Goal: Information Seeking & Learning: Compare options

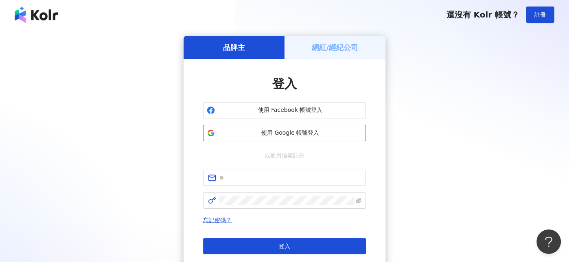
click at [271, 137] on button "使用 Google 帳號登入" at bounding box center [284, 133] width 163 height 16
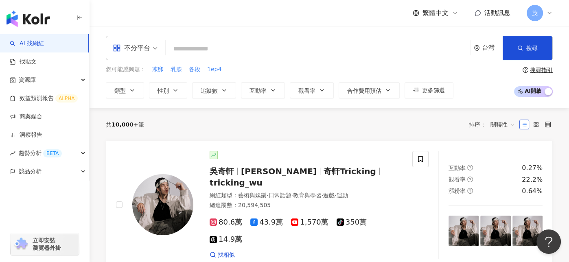
click at [131, 18] on div "繁體中文 活動訊息 茂" at bounding box center [329, 13] width 447 height 26
click at [140, 53] on div "不分平台" at bounding box center [131, 48] width 37 height 13
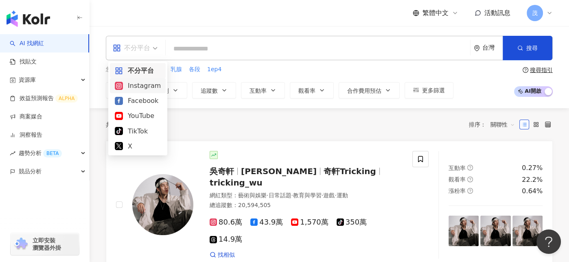
click at [145, 85] on div "Instagram" at bounding box center [138, 86] width 46 height 10
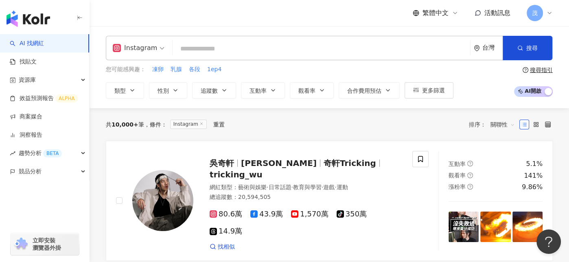
click at [216, 51] on input "search" at bounding box center [321, 48] width 291 height 15
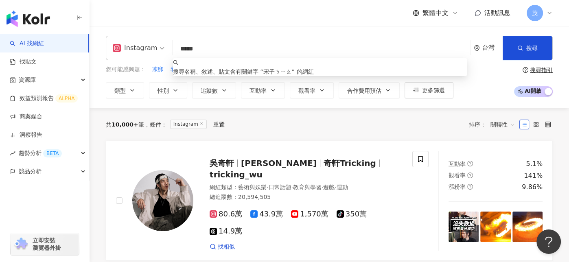
type input "***"
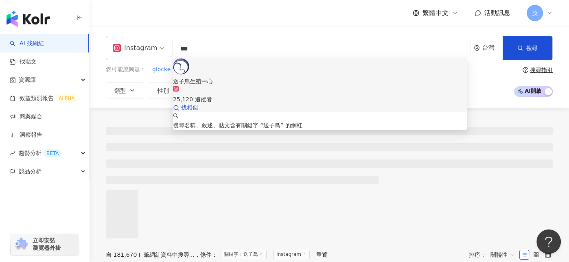
click at [213, 95] on div "25,120 追蹤者" at bounding box center [320, 99] width 294 height 9
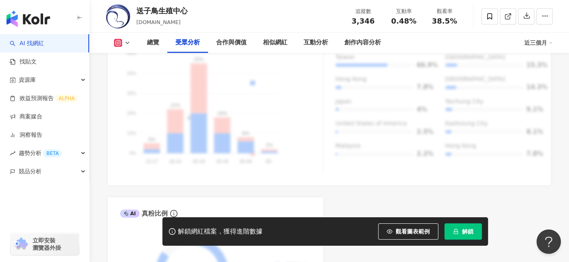
scroll to position [854, 0]
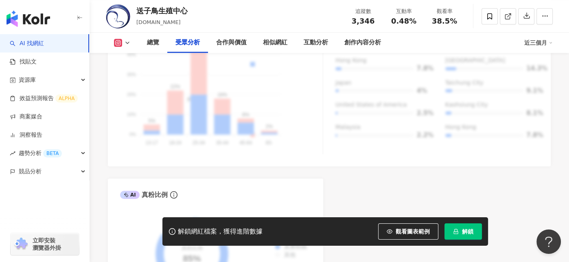
click at [291, 14] on div "送子鳥生殖中心 stork.tw 追蹤數 3,346 互動率 0.48% 觀看率 38.5%" at bounding box center [329, 16] width 479 height 32
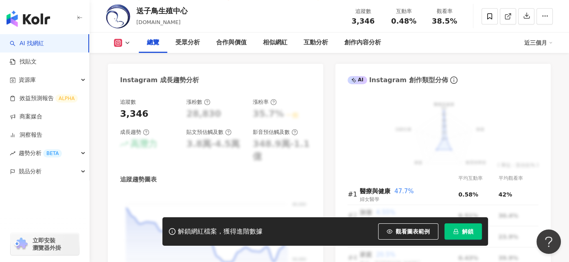
scroll to position [285, 0]
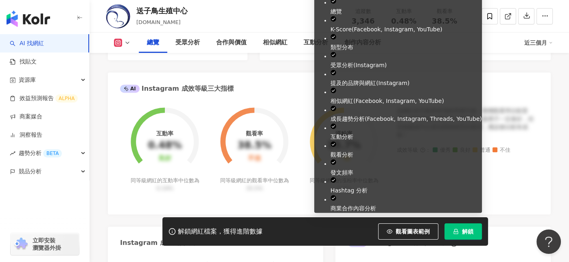
click at [471, 229] on span "解鎖" at bounding box center [467, 231] width 11 height 7
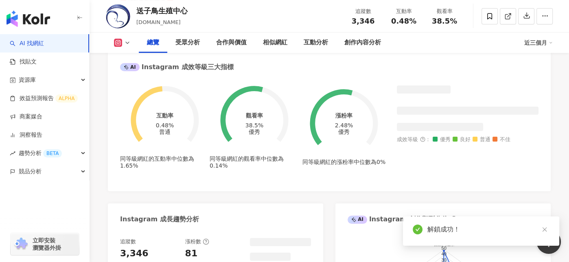
scroll to position [285, 0]
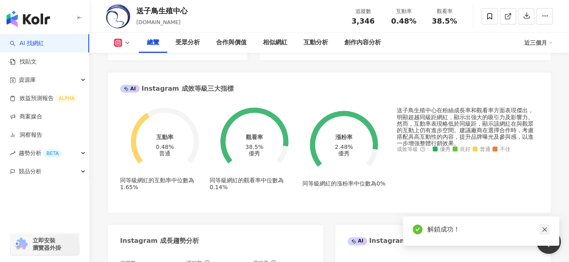
click at [546, 231] on icon "close" at bounding box center [544, 229] width 4 height 4
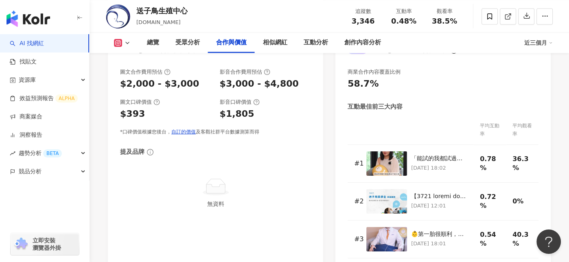
scroll to position [1099, 0]
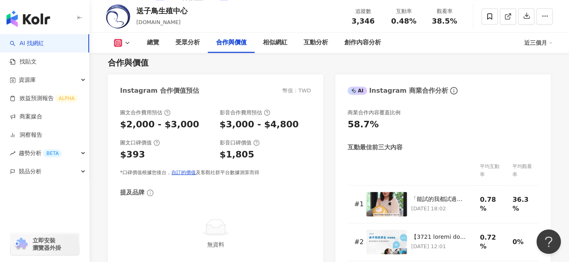
click at [159, 68] on div "合作與價值" at bounding box center [329, 62] width 443 height 11
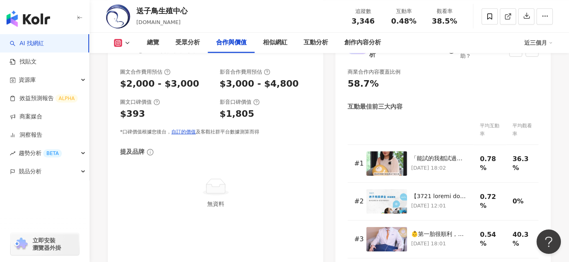
click at [385, 109] on div "互動最佳前三大內容" at bounding box center [374, 107] width 55 height 9
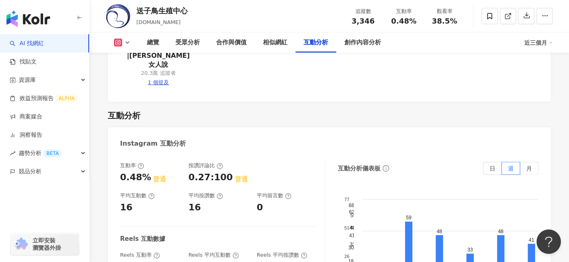
scroll to position [1587, 0]
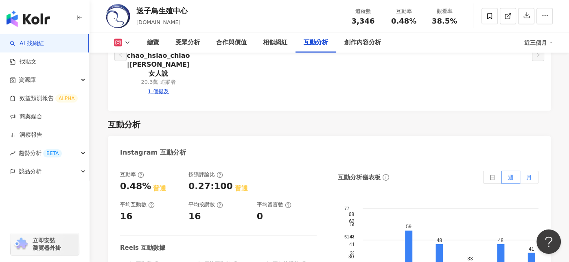
click at [523, 171] on label "月" at bounding box center [529, 177] width 18 height 13
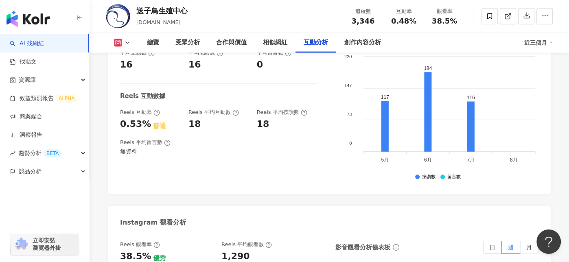
scroll to position [1790, 0]
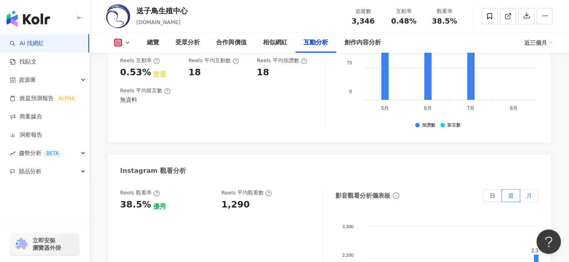
click at [530, 192] on span "月" at bounding box center [529, 195] width 6 height 7
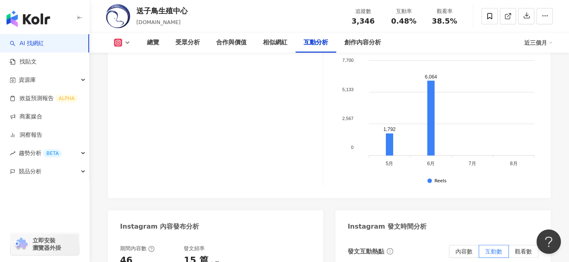
scroll to position [1872, 0]
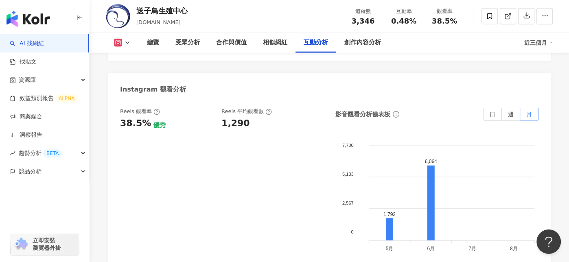
click at [547, 42] on div "近三個月" at bounding box center [538, 42] width 28 height 13
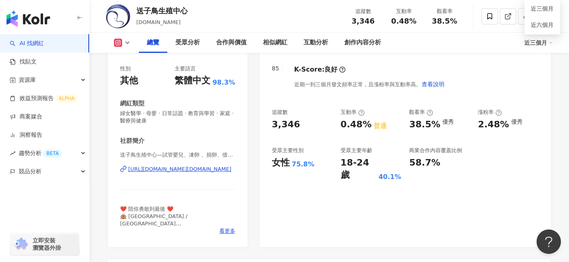
scroll to position [41, 0]
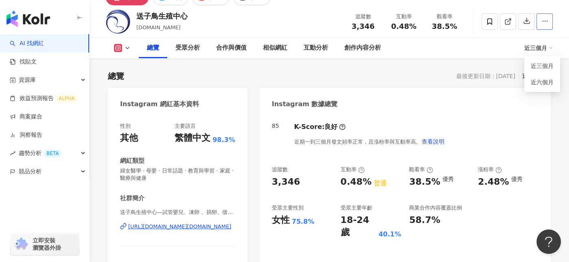
click at [545, 24] on icon "button" at bounding box center [544, 20] width 7 height 7
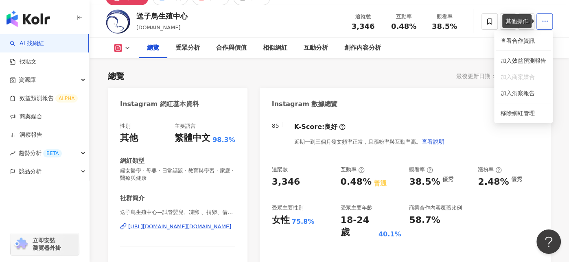
click at [545, 24] on icon "button" at bounding box center [544, 20] width 7 height 7
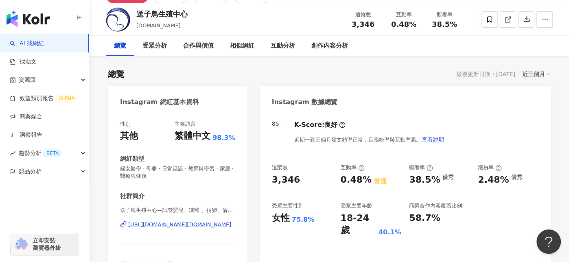
scroll to position [0, 0]
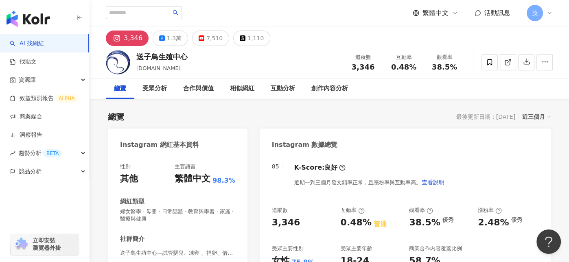
click at [529, 117] on div "近三個月" at bounding box center [536, 116] width 28 height 11
click at [392, 121] on div "總覽 最後更新日期：2025/8/4 近三個月" at bounding box center [329, 116] width 443 height 11
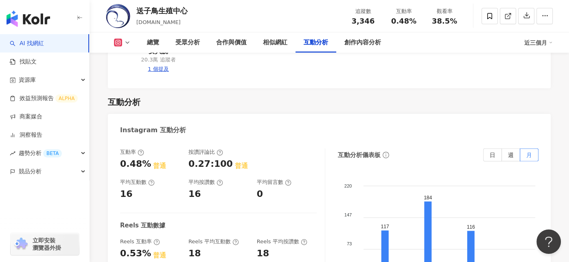
scroll to position [1628, 0]
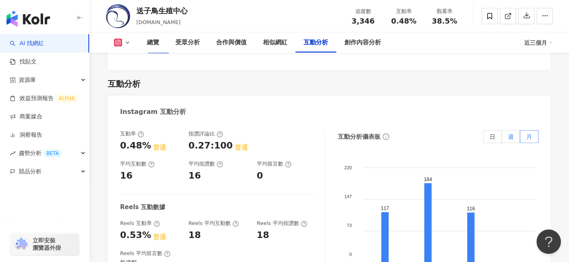
click at [511, 133] on span "週" at bounding box center [511, 136] width 6 height 7
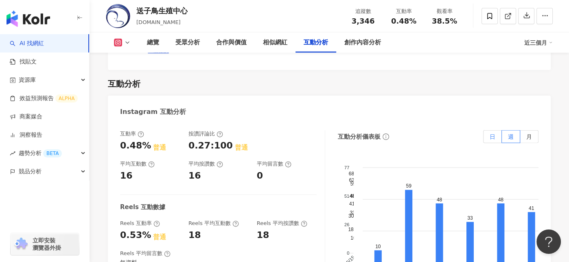
click at [493, 133] on span "日" at bounding box center [492, 136] width 6 height 7
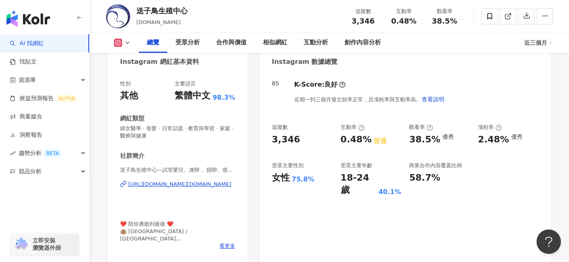
scroll to position [33, 0]
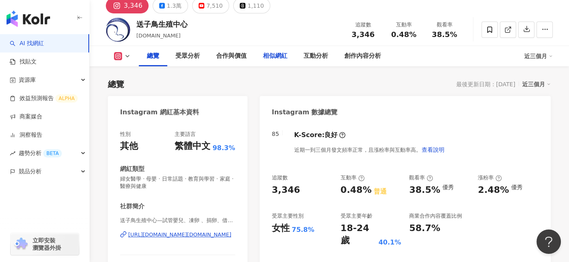
click at [198, 81] on div "總覽 最後更新日期：2025/8/4 近三個月" at bounding box center [329, 84] width 443 height 11
click at [409, 39] on span "0.48%" at bounding box center [403, 35] width 25 height 8
click at [542, 33] on icon "button" at bounding box center [544, 29] width 7 height 7
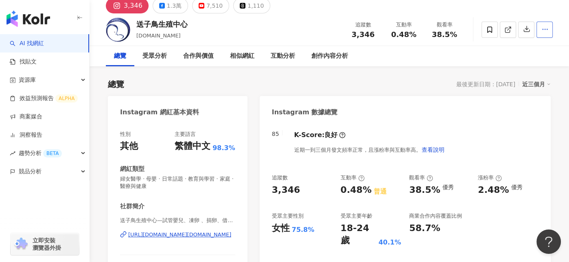
scroll to position [0, 0]
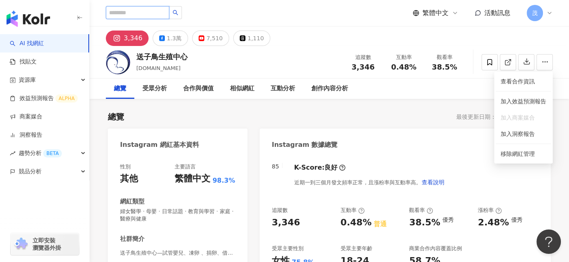
click at [141, 13] on input "search" at bounding box center [137, 12] width 63 height 13
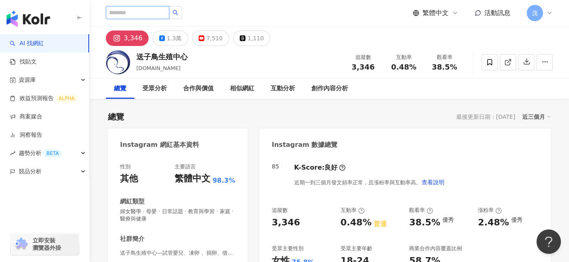
click at [141, 13] on input "search" at bounding box center [137, 12] width 63 height 13
type input "**"
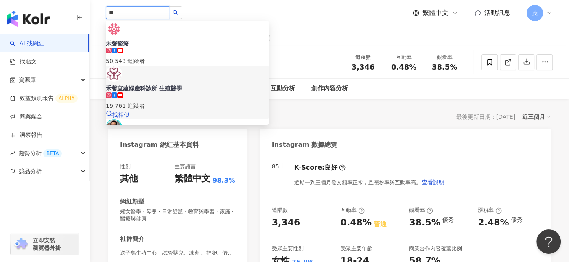
click at [182, 66] on div "禾馨宜蘊婦產科診所 生殖醫學 19,761 追蹤者 找相似" at bounding box center [187, 93] width 163 height 54
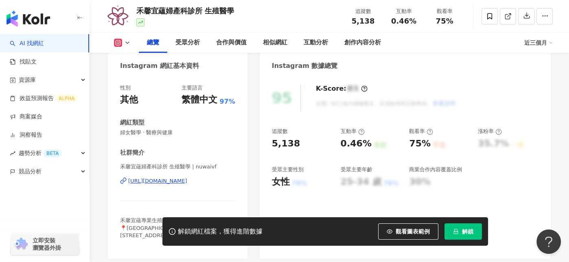
scroll to position [81, 0]
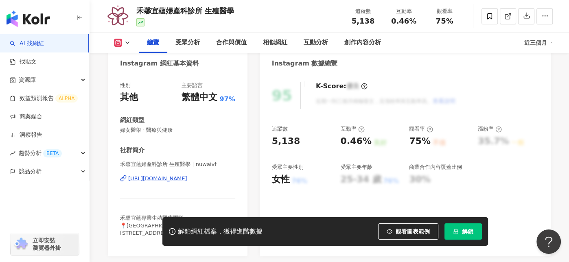
click at [170, 231] on icon at bounding box center [171, 231] width 7 height 7
click at [172, 231] on icon at bounding box center [171, 231] width 7 height 7
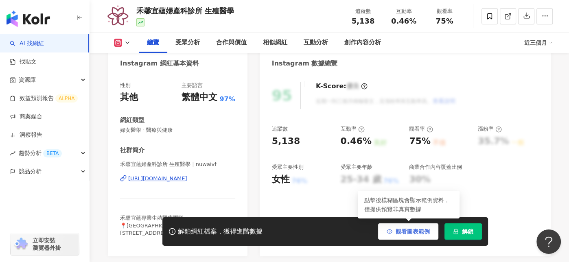
click at [403, 236] on button "觀看圖表範例" at bounding box center [408, 231] width 60 height 16
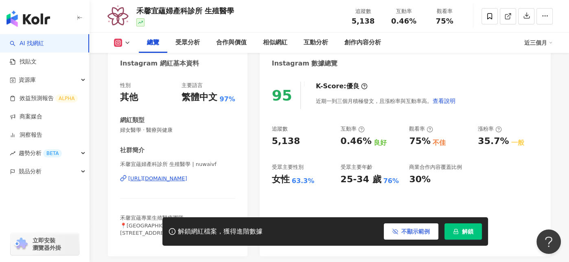
click at [402, 235] on span "不顯示範例" at bounding box center [415, 231] width 28 height 7
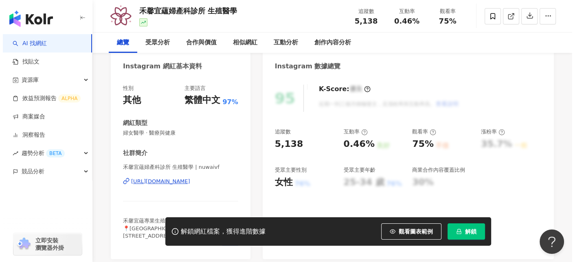
scroll to position [0, 0]
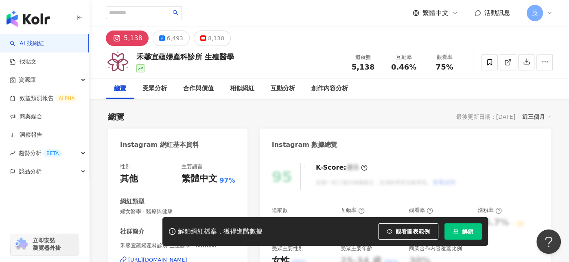
click at [535, 18] on span "茂" at bounding box center [535, 13] width 16 height 16
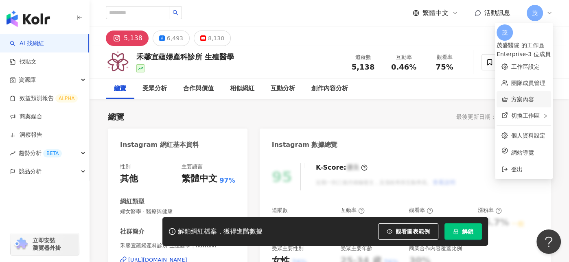
click at [511, 96] on link "方案內容" at bounding box center [522, 99] width 23 height 7
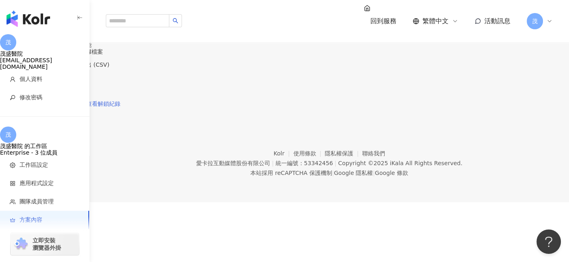
click at [120, 107] on span "查看解鎖紀錄" at bounding box center [103, 104] width 34 height 7
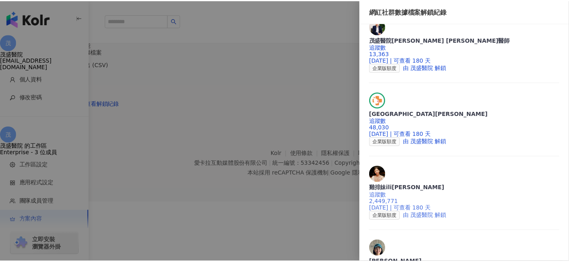
scroll to position [163, 0]
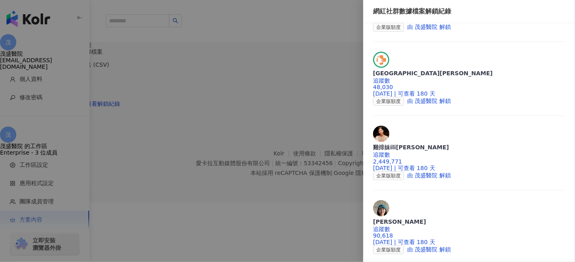
click at [324, 43] on div at bounding box center [287, 131] width 575 height 262
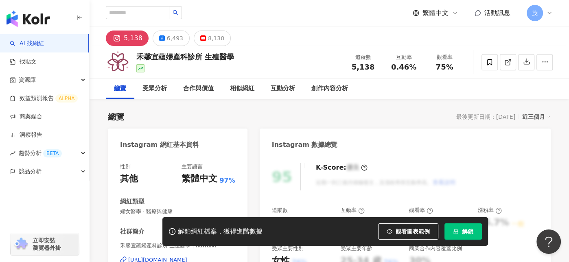
click at [530, 119] on div "近三個月" at bounding box center [536, 116] width 28 height 11
click at [507, 119] on div "最後更新日期：[DATE]" at bounding box center [485, 117] width 59 height 7
click at [156, 7] on input "search" at bounding box center [137, 12] width 63 height 13
type input "***"
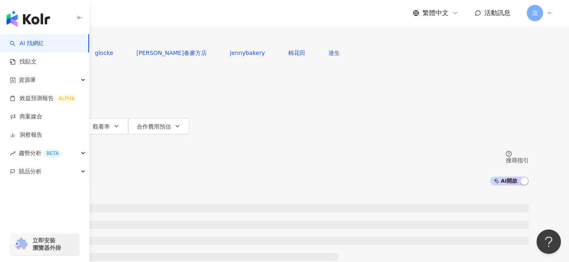
click at [159, 15] on input "***" at bounding box center [126, 7] width 66 height 15
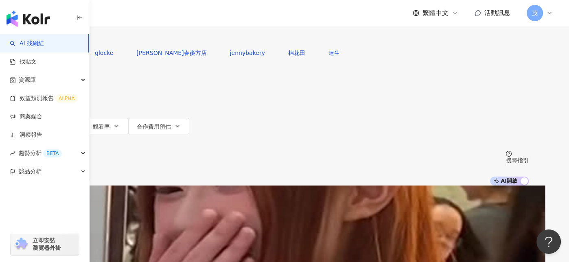
click at [159, 15] on input "***" at bounding box center [126, 7] width 66 height 15
click at [74, 14] on div "不分平台" at bounding box center [59, 7] width 28 height 13
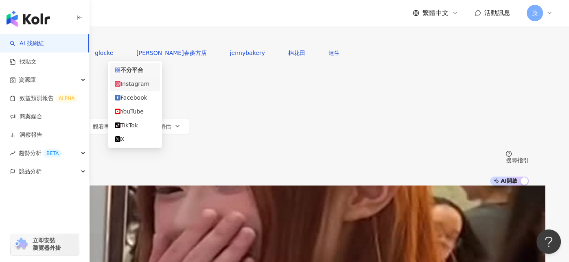
click at [130, 88] on div "Instagram" at bounding box center [135, 83] width 41 height 9
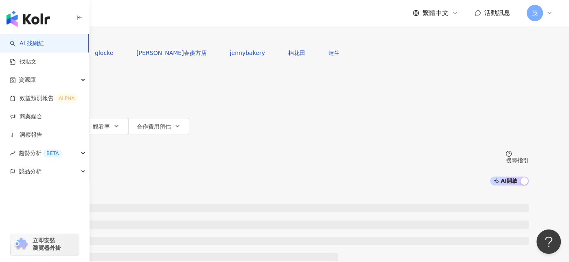
click at [548, 10] on icon at bounding box center [549, 13] width 7 height 7
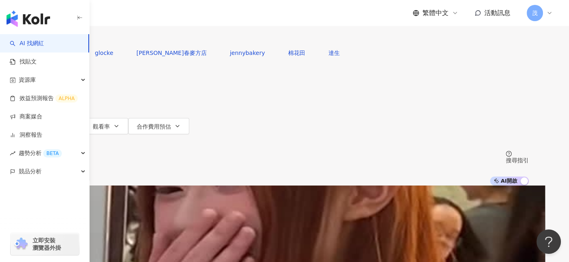
click at [165, 15] on input "***" at bounding box center [132, 7] width 66 height 15
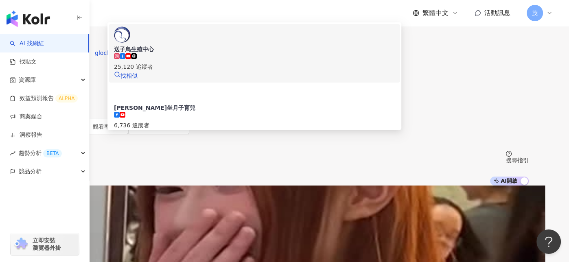
click at [213, 53] on div "送子鳥生殖中心" at bounding box center [254, 49] width 281 height 8
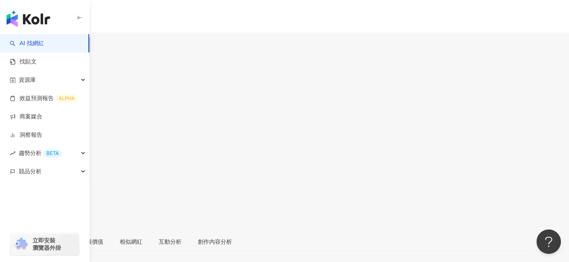
scroll to position [41, 0]
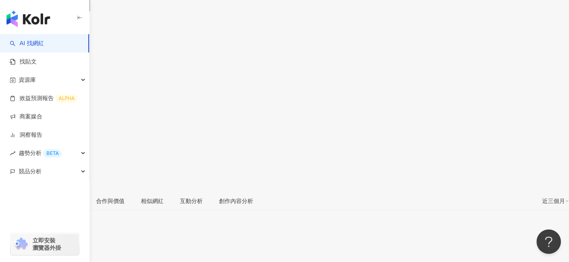
click at [27, 238] on icon at bounding box center [25, 240] width 4 height 4
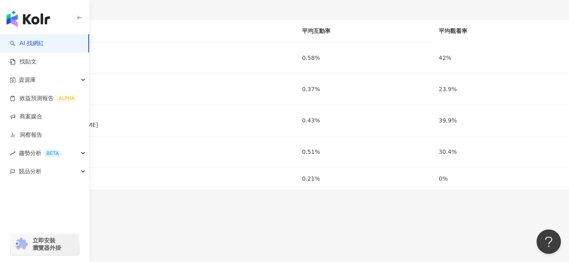
scroll to position [1099, 0]
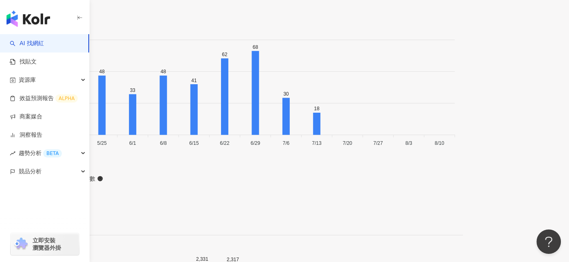
scroll to position [2492, 0]
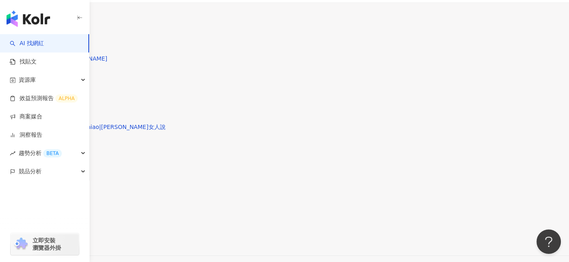
scroll to position [2067, 0]
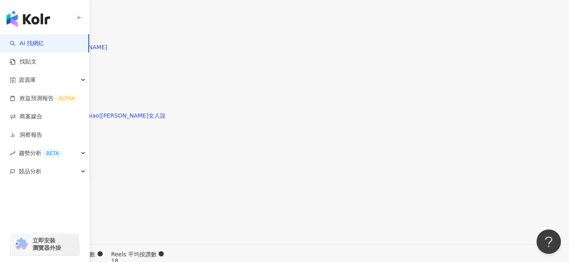
scroll to position [2108, 0]
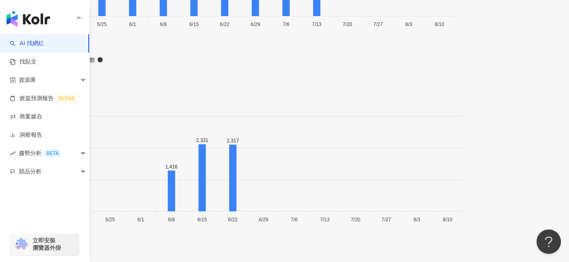
scroll to position [2489, 0]
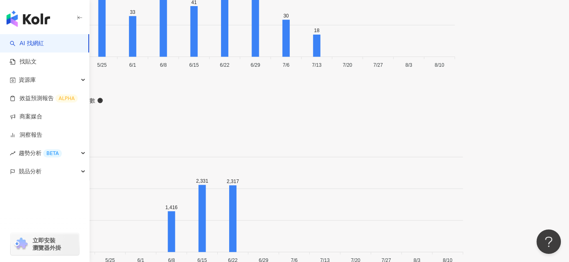
click at [511, 122] on div "互動數" at bounding box center [509, 125] width 45 height 9
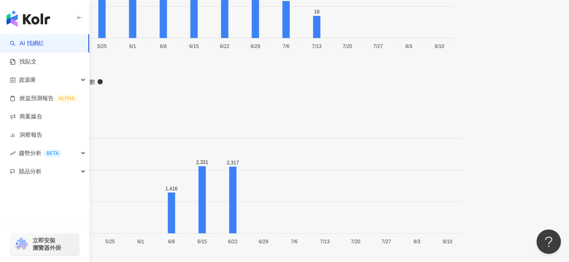
scroll to position [2489, 0]
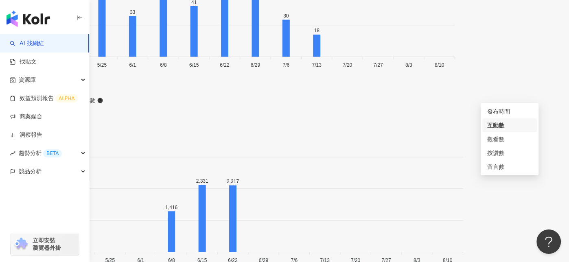
click at [499, 152] on div "按讚數" at bounding box center [509, 153] width 45 height 9
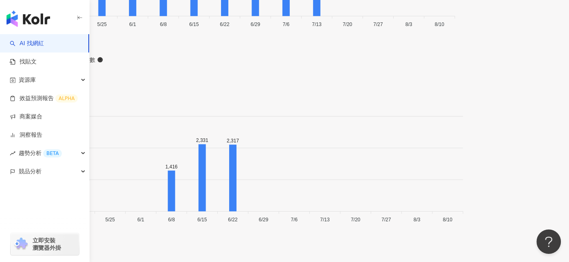
click at [505, 83] on div "互動數" at bounding box center [509, 84] width 45 height 9
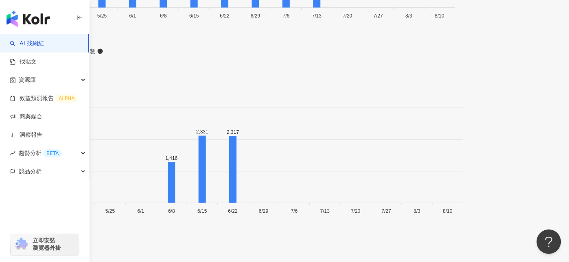
scroll to position [2530, 0]
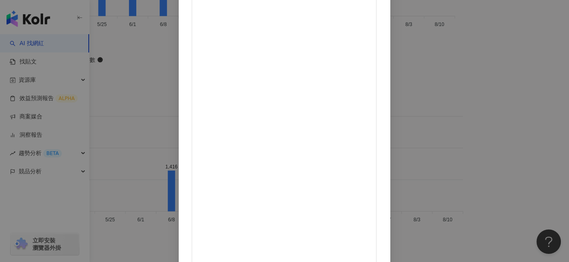
scroll to position [57, 0]
click at [521, 139] on div "送子鳥生殖中心 2025/7/2 【#ESHRE2025 生殖這條使命 從歐洲帶回台灣🕊️】 送子鳥診所胚胎師團隊親赴從台灣遠赴歐洲 為了把世界上最先進的生殖…" at bounding box center [284, 131] width 569 height 262
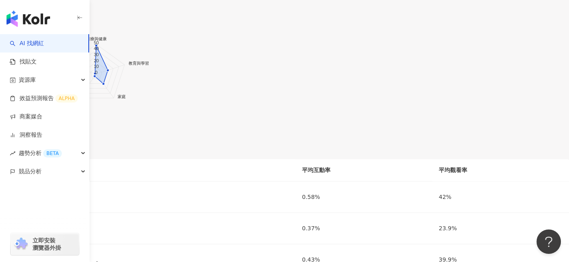
scroll to position [1106, 0]
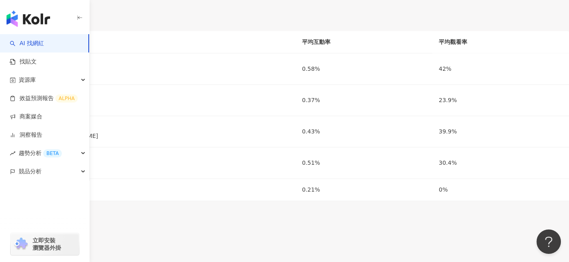
drag, startPoint x: 371, startPoint y: 107, endPoint x: 381, endPoint y: 116, distance: 13.0
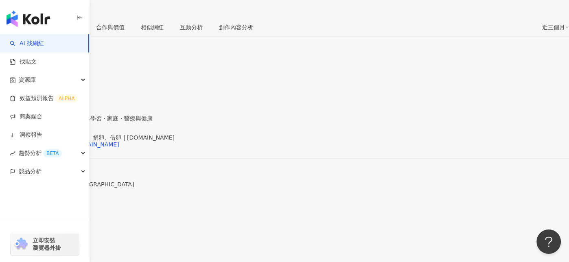
scroll to position [129, 0]
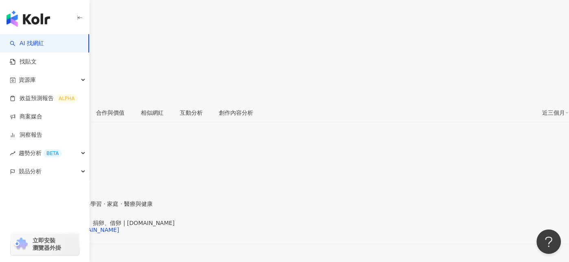
click at [16, 87] on button "button" at bounding box center [8, 95] width 16 height 16
click at [458, 103] on div "總覽 受眾分析 合作與價值 相似網紅 互動分析 創作內容分析" at bounding box center [281, 112] width 521 height 19
click at [542, 108] on div "近三個月" at bounding box center [555, 112] width 27 height 9
click at [536, 76] on link "近六個月" at bounding box center [542, 77] width 23 height 7
click at [542, 108] on div "近六個月" at bounding box center [555, 112] width 27 height 9
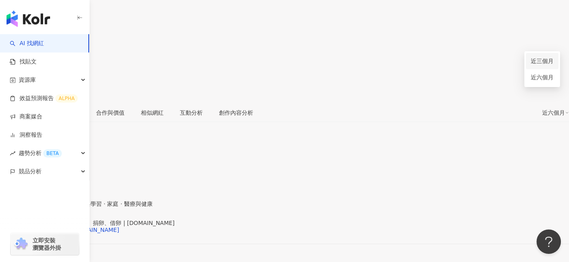
click at [534, 63] on link "近三個月" at bounding box center [542, 61] width 23 height 7
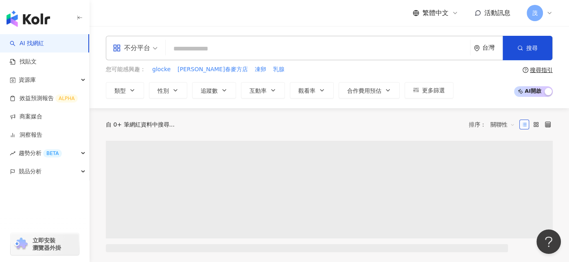
click at [228, 51] on input "search" at bounding box center [318, 48] width 298 height 15
click at [223, 47] on input "search" at bounding box center [318, 48] width 298 height 15
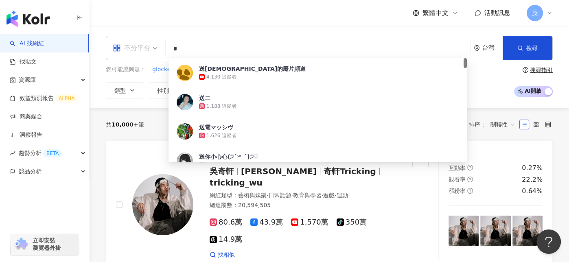
click at [157, 51] on div "不分平台" at bounding box center [135, 48] width 54 height 24
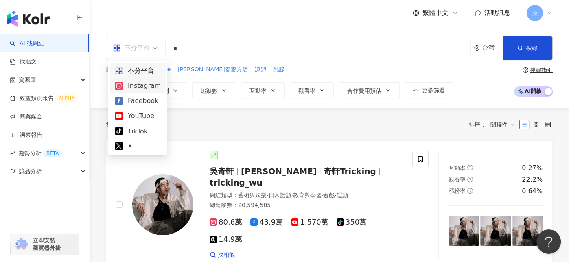
click at [151, 87] on div "Instagram" at bounding box center [138, 86] width 46 height 10
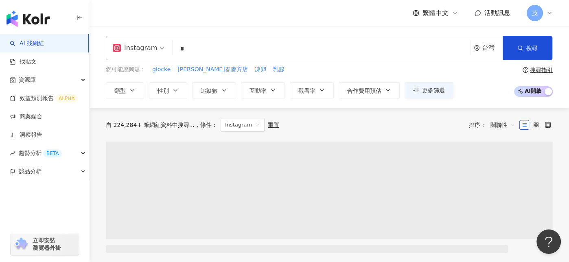
click at [183, 52] on input "*" at bounding box center [321, 48] width 291 height 15
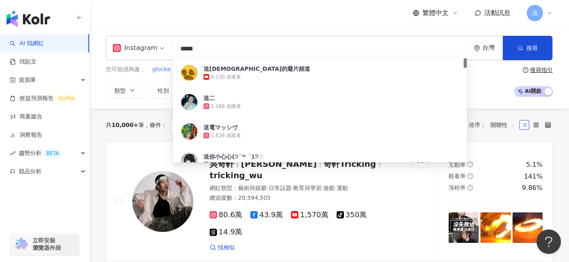
type input "***"
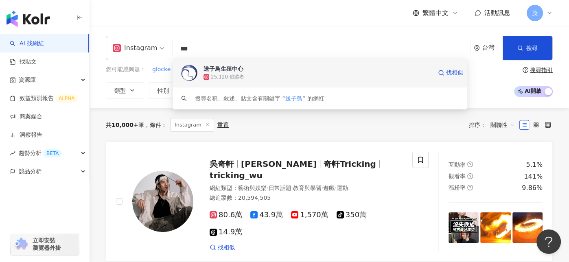
click at [225, 70] on div "送子鳥生殖中心" at bounding box center [223, 69] width 40 height 8
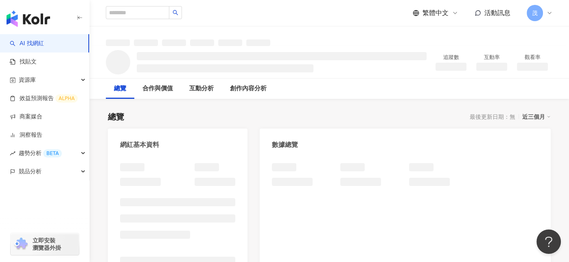
click at [546, 117] on div "近三個月" at bounding box center [536, 116] width 28 height 11
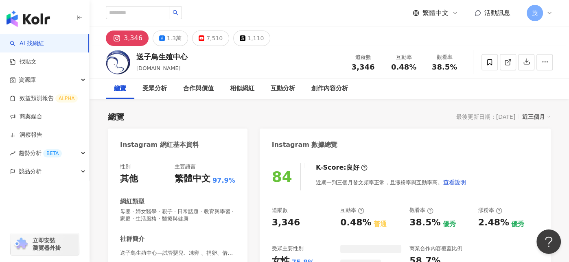
click at [548, 115] on icon at bounding box center [548, 117] width 4 height 4
click at [544, 116] on div "近三個月" at bounding box center [536, 116] width 28 height 11
click at [547, 63] on icon "button" at bounding box center [544, 61] width 7 height 7
click at [404, 118] on div "總覽 最後更新日期：[DATE] 近三個月" at bounding box center [329, 116] width 443 height 11
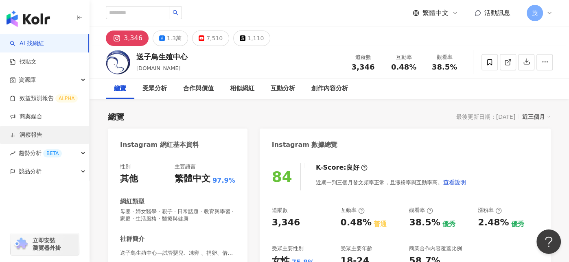
click at [16, 137] on link "洞察報告" at bounding box center [26, 135] width 33 height 8
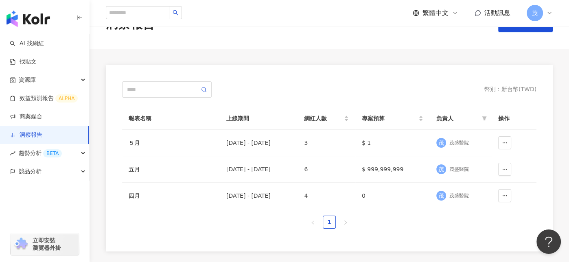
scroll to position [41, 0]
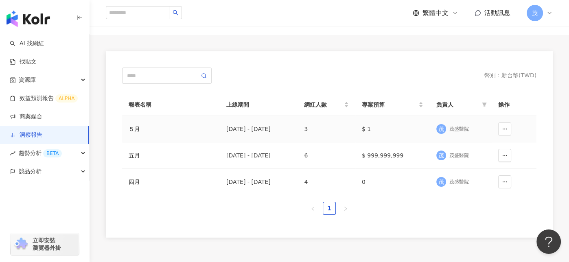
click at [194, 132] on div "５月" at bounding box center [171, 129] width 85 height 9
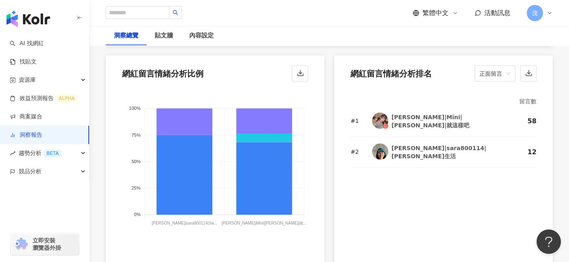
scroll to position [1465, 0]
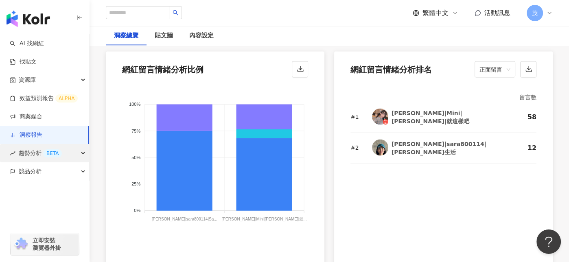
click at [31, 152] on span "趨勢分析 BETA" at bounding box center [40, 153] width 43 height 18
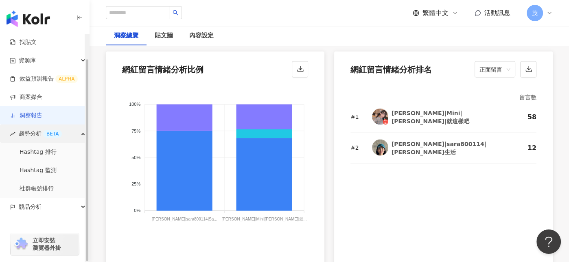
scroll to position [27, 0]
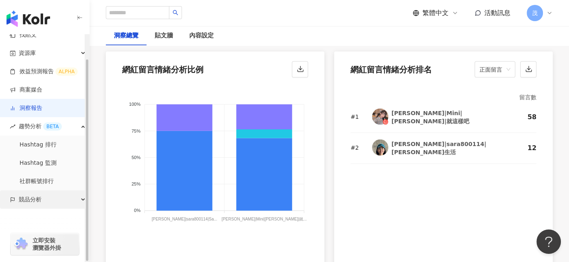
click at [29, 201] on span "競品分析" at bounding box center [30, 199] width 23 height 18
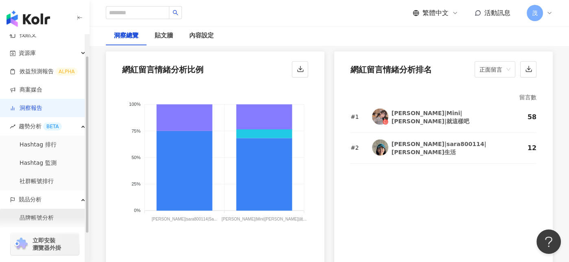
click at [35, 214] on link "品牌帳號分析" at bounding box center [37, 218] width 34 height 8
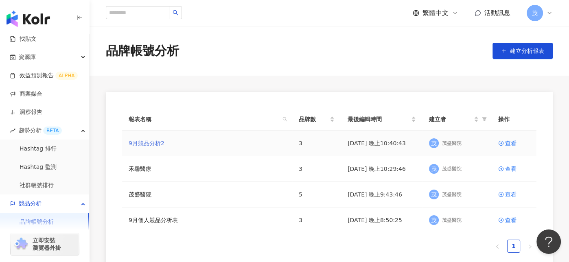
click at [145, 144] on link "9月競品分析2" at bounding box center [147, 143] width 36 height 9
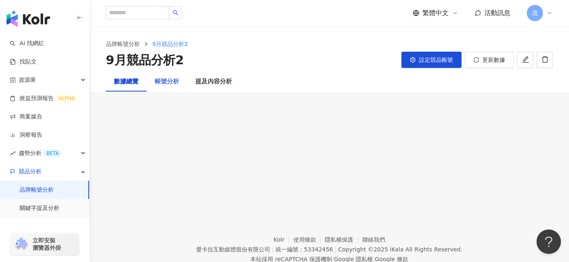
click at [170, 90] on div "帳號分析" at bounding box center [166, 82] width 41 height 20
click at [202, 85] on div "提及內容分析" at bounding box center [213, 82] width 37 height 10
click at [120, 85] on div "數據總覽" at bounding box center [126, 82] width 24 height 10
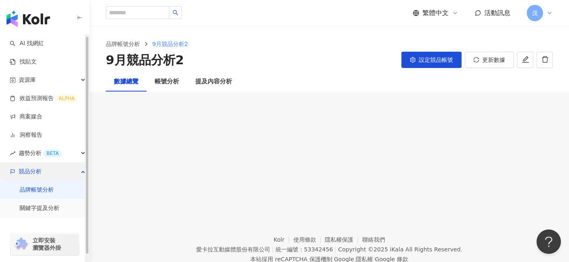
scroll to position [9, 0]
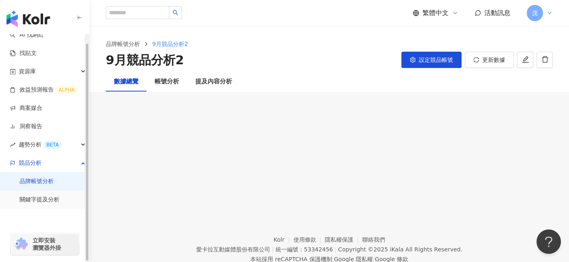
click at [41, 184] on link "品牌帳號分析" at bounding box center [37, 181] width 34 height 8
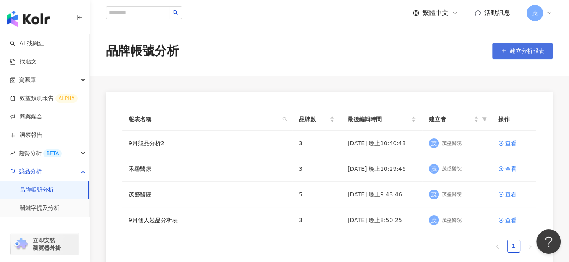
click at [500, 51] on button "建立分析報表" at bounding box center [522, 51] width 60 height 16
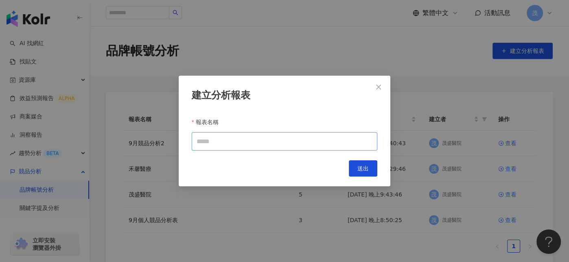
click at [320, 142] on input "報表名稱" at bounding box center [285, 141] width 186 height 18
click at [377, 86] on icon "close" at bounding box center [378, 87] width 7 height 7
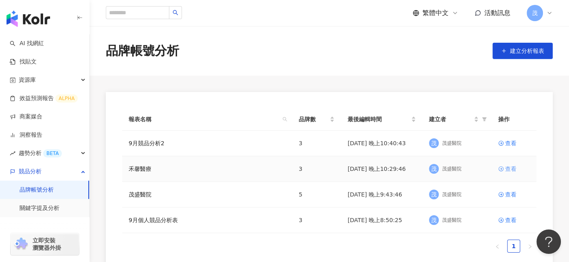
click at [506, 167] on div "查看" at bounding box center [510, 168] width 11 height 9
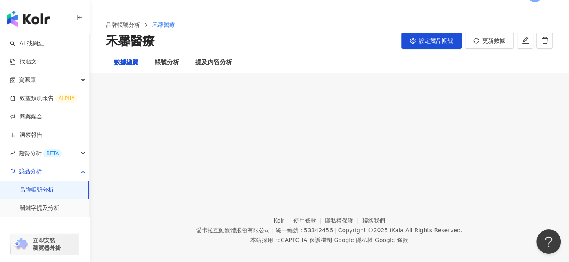
scroll to position [37, 0]
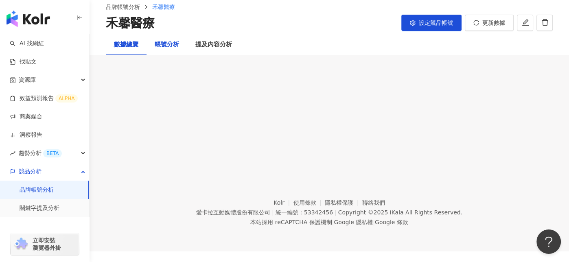
click at [160, 46] on div "帳號分析" at bounding box center [167, 45] width 24 height 10
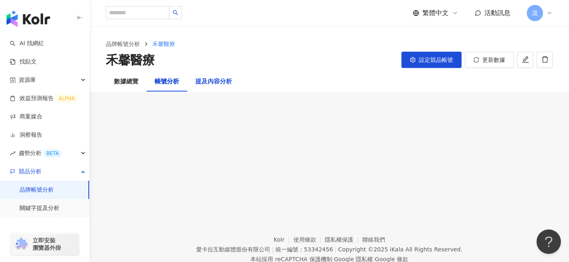
click at [204, 83] on div "提及內容分析" at bounding box center [213, 82] width 37 height 10
click at [123, 86] on div "數據總覽" at bounding box center [126, 82] width 41 height 20
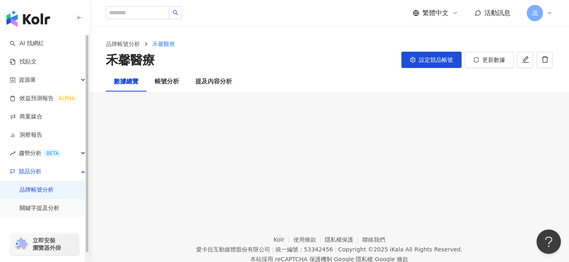
click at [46, 192] on link "品牌帳號分析" at bounding box center [37, 190] width 34 height 8
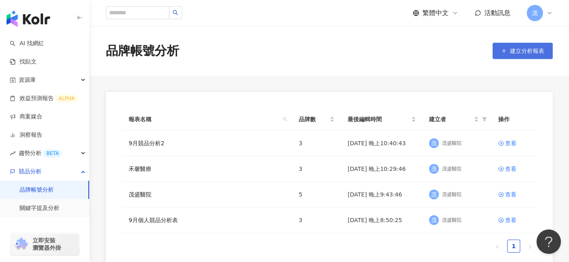
click at [521, 52] on span "建立分析報表" at bounding box center [527, 51] width 34 height 7
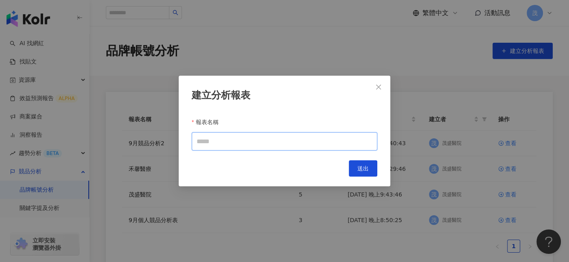
click at [272, 140] on input "報表名稱" at bounding box center [285, 141] width 186 height 18
type input "*******"
click at [338, 168] on div "Cancel 送出" at bounding box center [285, 168] width 186 height 16
click at [355, 170] on button "送出" at bounding box center [363, 168] width 28 height 16
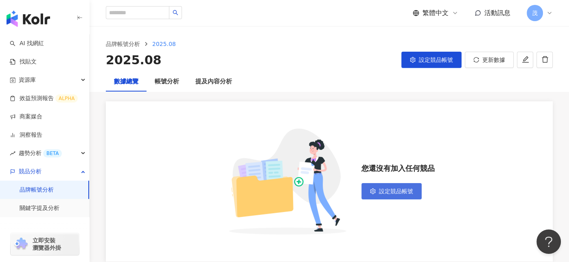
click at [380, 194] on span "設定競品帳號" at bounding box center [396, 191] width 34 height 7
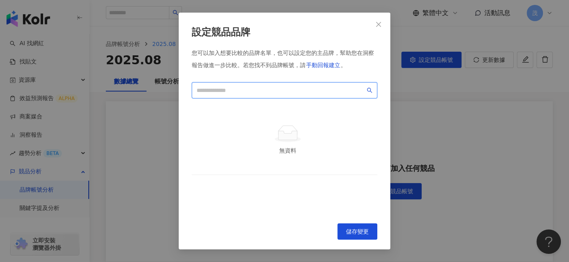
click at [258, 90] on input "search" at bounding box center [281, 90] width 168 height 9
type input "***"
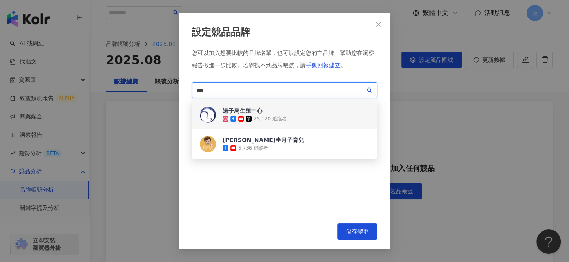
click at [258, 114] on div "送子鳥生殖中心" at bounding box center [255, 111] width 64 height 8
drag, startPoint x: 255, startPoint y: 90, endPoint x: 111, endPoint y: 81, distance: 144.7
click at [111, 81] on div "設定競品品牌 您可以加入想要比較的品牌名單，也可以設定您的主品牌，幫助您在洞察報告做進一步比較。 若您找不到品牌帳號，請 手動回報建立 。 *** a0163…" at bounding box center [284, 131] width 569 height 262
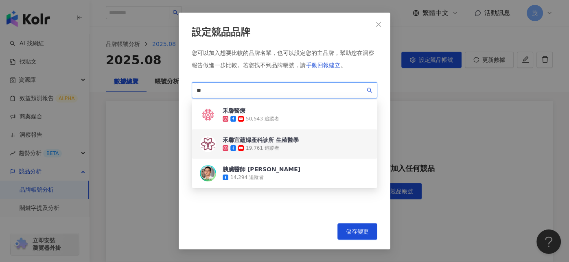
click at [296, 146] on div "19,761 追蹤者" at bounding box center [261, 148] width 76 height 8
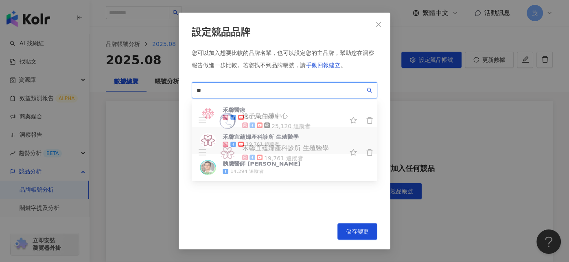
drag, startPoint x: 213, startPoint y: 90, endPoint x: 185, endPoint y: 87, distance: 27.7
click at [185, 87] on div "設定競品品牌 您可以加入想要比較的品牌名單，也可以設定您的主品牌，幫助您在洞察報告做進一步比較。 若您找不到品牌帳號，請 手動回報建立 。 ** 3e7789…" at bounding box center [285, 131] width 212 height 237
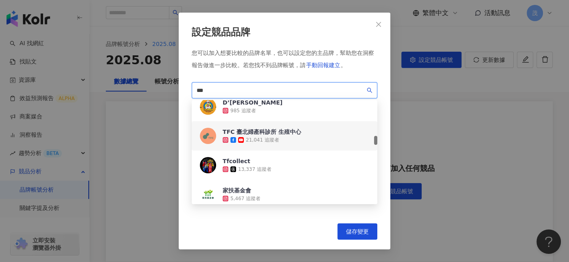
scroll to position [407, 0]
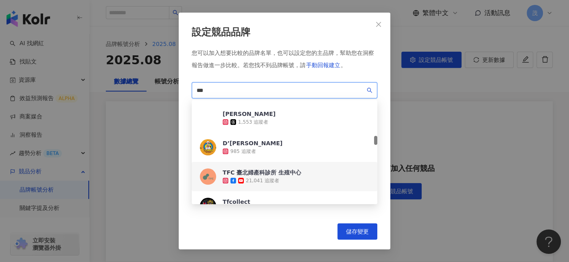
click at [265, 170] on div "TFC 臺北婦產科診所 生殖中心" at bounding box center [262, 172] width 79 height 8
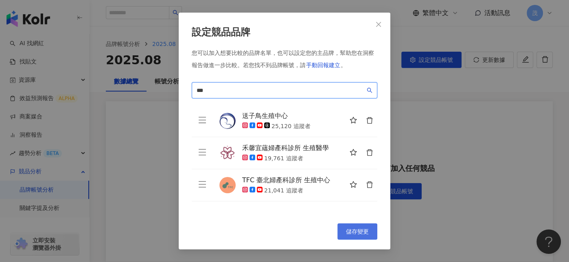
type input "***"
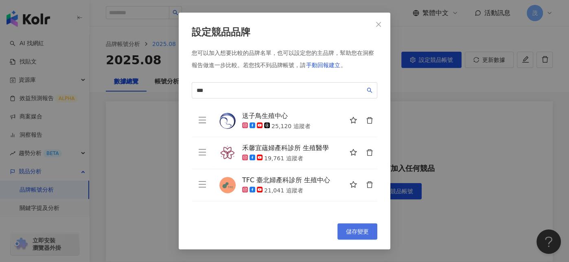
click at [349, 231] on span "儲存變更" at bounding box center [357, 231] width 23 height 7
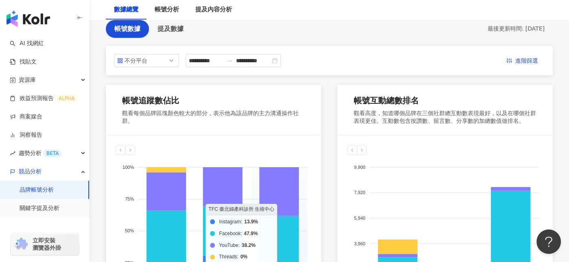
scroll to position [41, 0]
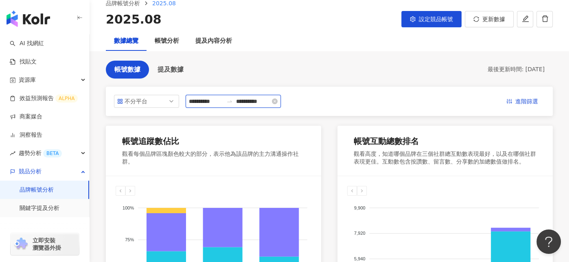
click at [222, 102] on input "**********" at bounding box center [206, 101] width 34 height 9
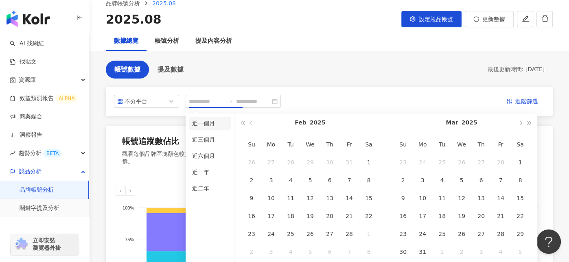
click at [209, 121] on li "近一個月" at bounding box center [210, 123] width 42 height 13
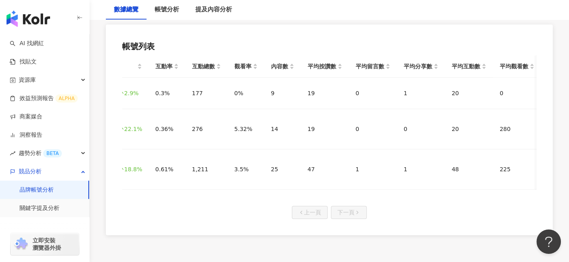
scroll to position [0, 0]
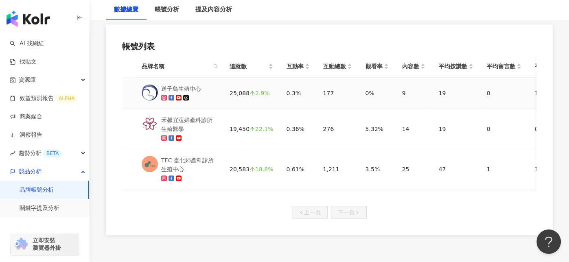
click at [180, 86] on div "送子鳥生殖中心" at bounding box center [181, 88] width 40 height 9
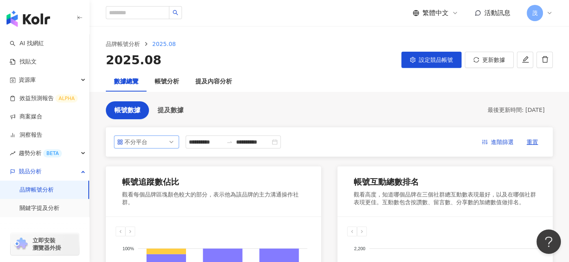
click at [172, 141] on span "不分平台" at bounding box center [146, 142] width 59 height 12
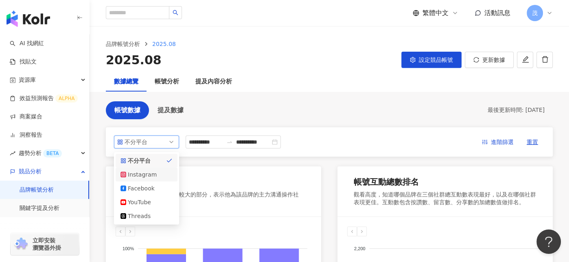
click at [162, 173] on div "Instagram" at bounding box center [146, 174] width 52 height 9
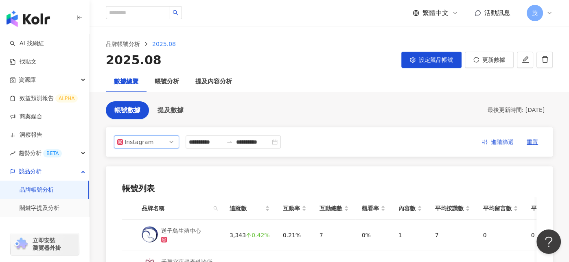
scroll to position [41, 0]
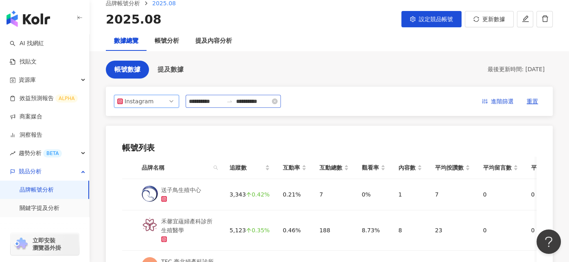
click at [249, 105] on div "**********" at bounding box center [233, 101] width 95 height 13
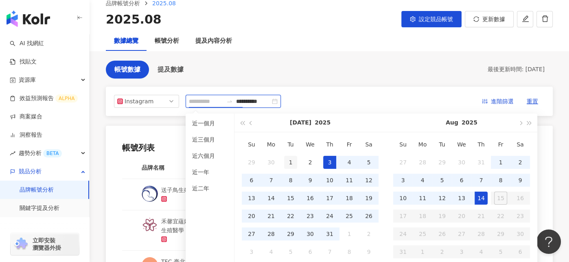
type input "**********"
drag, startPoint x: 288, startPoint y: 159, endPoint x: 310, endPoint y: 181, distance: 31.6
click at [288, 159] on div "1" at bounding box center [290, 162] width 13 height 13
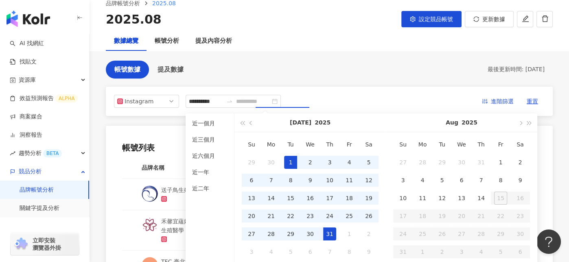
click at [332, 232] on div "31" at bounding box center [329, 233] width 13 height 13
type input "**********"
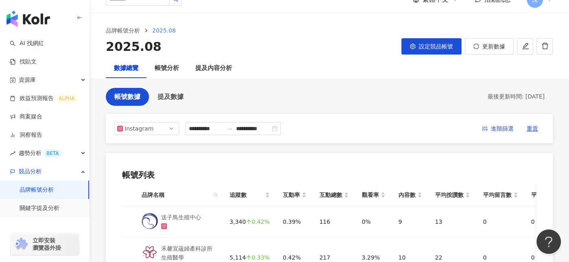
scroll to position [0, 0]
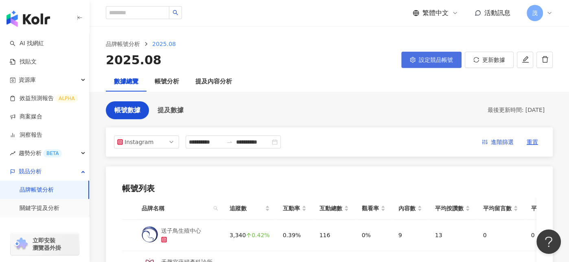
click at [429, 63] on span "設定競品帳號" at bounding box center [436, 60] width 34 height 7
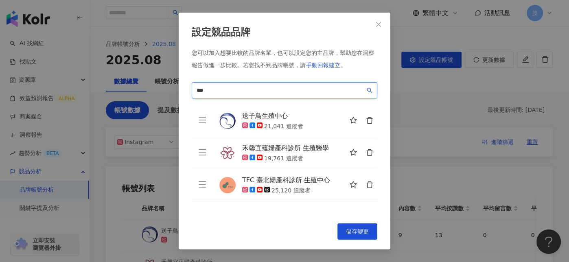
click at [268, 89] on input "***" at bounding box center [281, 90] width 168 height 9
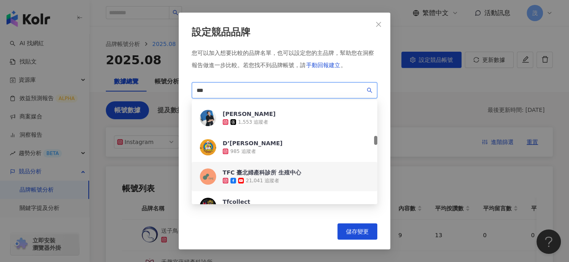
drag, startPoint x: 255, startPoint y: 88, endPoint x: 38, endPoint y: 87, distance: 216.9
click at [38, 87] on div "設定競品品牌 您可以加入想要比較的品牌名單，也可以設定您的主品牌，幫助您在洞察報告做進一步比較。 若您找不到品牌帳號，請 手動回報建立 。 *** 373ec…" at bounding box center [284, 131] width 569 height 262
type input "*"
type input "**"
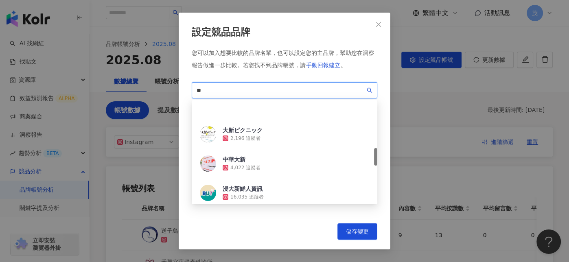
scroll to position [326, 0]
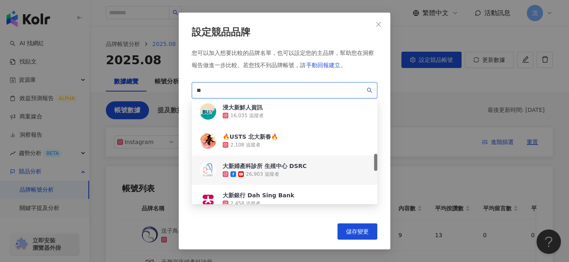
click at [276, 171] on div "26,903 追蹤者" at bounding box center [262, 174] width 33 height 7
drag, startPoint x: 233, startPoint y: 92, endPoint x: 169, endPoint y: 89, distance: 63.9
click at [169, 89] on div "設定競品品牌 您可以加入想要比較的品牌名單，也可以設定您的主品牌，幫助您在洞察報告做進一步比較。 若您找不到品牌帳號，請 手動回報建立 。 ** 5430dd…" at bounding box center [284, 131] width 569 height 262
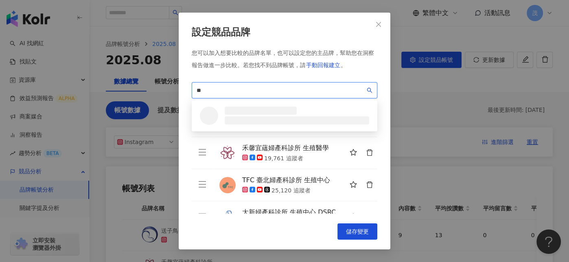
scroll to position [0, 0]
type input "*"
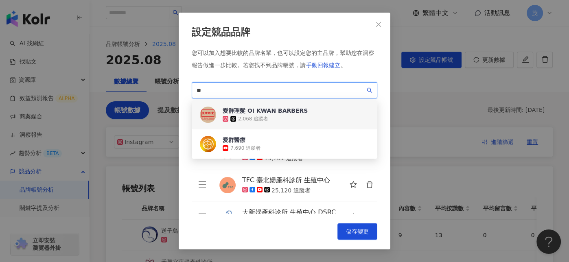
drag, startPoint x: 260, startPoint y: 146, endPoint x: 332, endPoint y: 87, distance: 93.2
click at [332, 87] on div "** 9d85fc0e-7e84-4d0f-9b71-873d42bb5392 ab260153-a9cf-43b9-9832-c846643b7bcb 愛群…" at bounding box center [285, 89] width 186 height 14
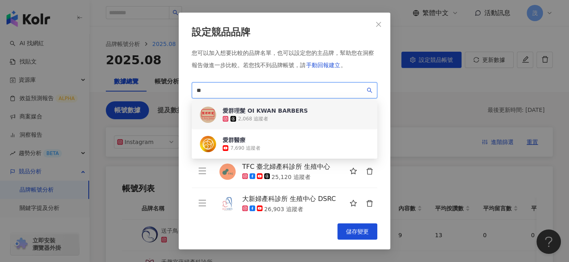
scroll to position [19, 0]
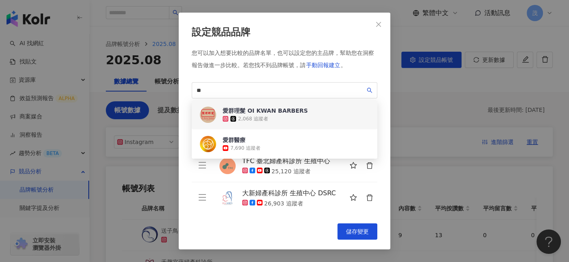
click at [371, 73] on div "您可以加入想要比較的品牌名單，也可以設定您的主品牌，幫助您在洞察報告做進一步比較。 若您找不到品牌帳號，請 手動回報建立 。" at bounding box center [285, 61] width 186 height 24
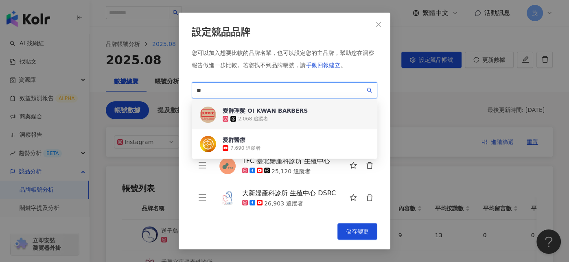
drag, startPoint x: 242, startPoint y: 90, endPoint x: 166, endPoint y: 89, distance: 76.1
click at [166, 89] on div "設定競品品牌 您可以加入想要比較的品牌名單，也可以設定您的主品牌，幫助您在洞察報告做進一步比較。 若您找不到品牌帳號，請 手動回報建立 。 ** 9d85fc…" at bounding box center [284, 131] width 569 height 262
paste input "*****"
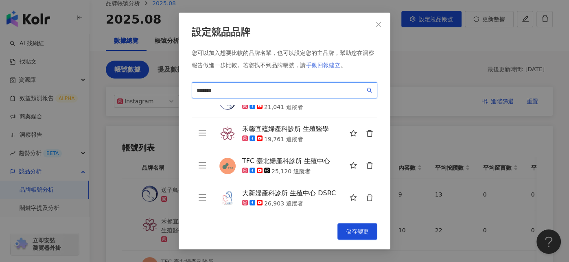
type input "*******"
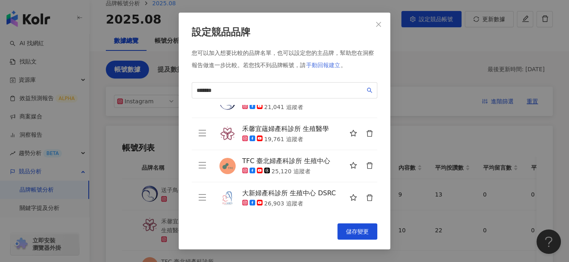
click at [317, 66] on span "手動回報建立" at bounding box center [323, 65] width 34 height 7
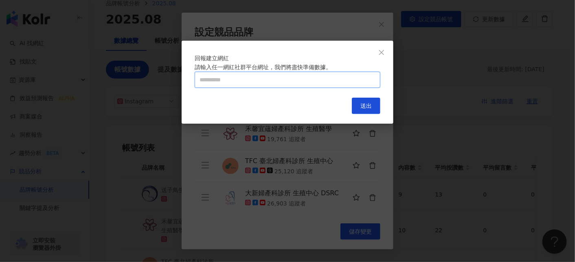
click at [276, 88] on input "text" at bounding box center [287, 80] width 186 height 16
paste input "**********"
type input "**********"
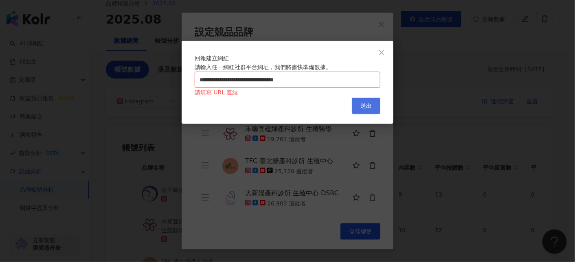
click at [366, 109] on span "送出" at bounding box center [365, 106] width 11 height 7
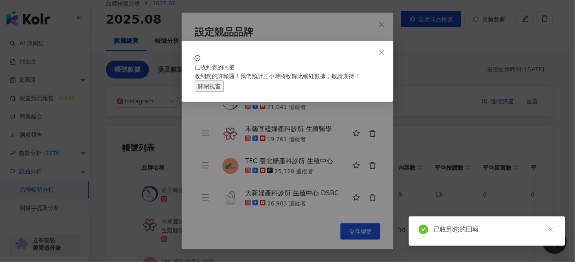
click at [224, 92] on button "關閉視窗" at bounding box center [208, 86] width 29 height 11
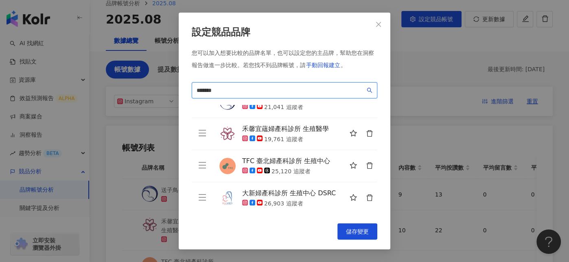
drag, startPoint x: 245, startPoint y: 91, endPoint x: 188, endPoint y: 84, distance: 57.0
click at [188, 84] on div "設定競品品牌 您可以加入想要比較的品牌名單，也可以設定您的主品牌，幫助您在洞察報告做進一步比較。 若您找不到品牌帳號，請 手動回報建立 。 愛群婦產科診所 *…" at bounding box center [285, 131] width 212 height 237
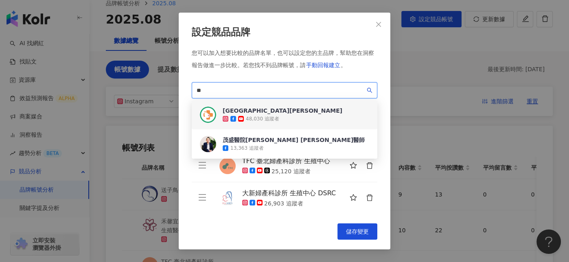
click at [285, 108] on div "[GEOGRAPHIC_DATA][PERSON_NAME]" at bounding box center [283, 111] width 120 height 8
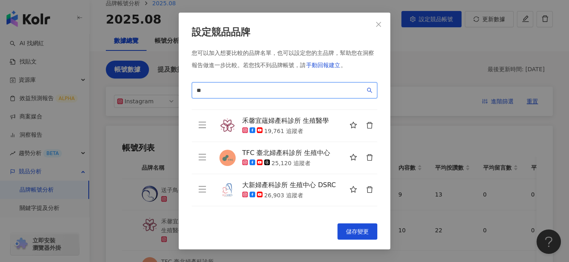
scroll to position [51, 0]
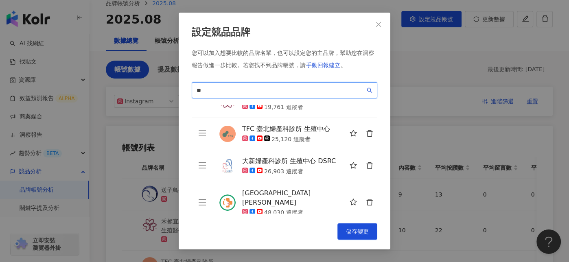
type input "**"
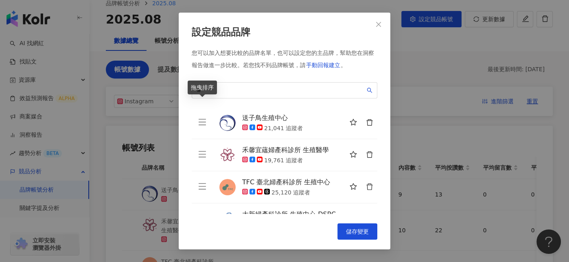
scroll to position [0, 0]
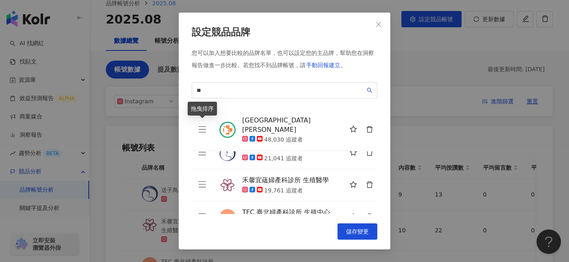
drag, startPoint x: 201, startPoint y: 198, endPoint x: 204, endPoint y: 126, distance: 72.5
click at [204, 126] on icon "menu" at bounding box center [202, 129] width 8 height 8
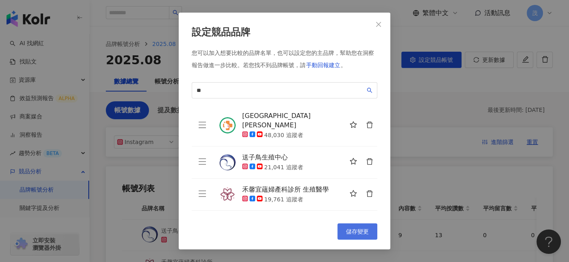
click at [359, 231] on span "儲存變更" at bounding box center [357, 231] width 23 height 7
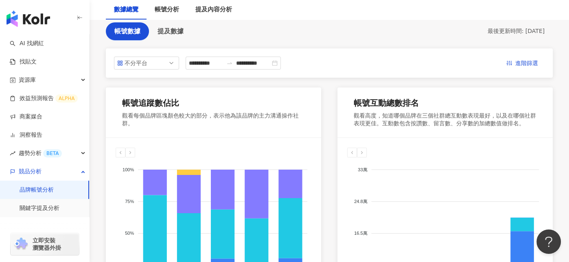
scroll to position [41, 0]
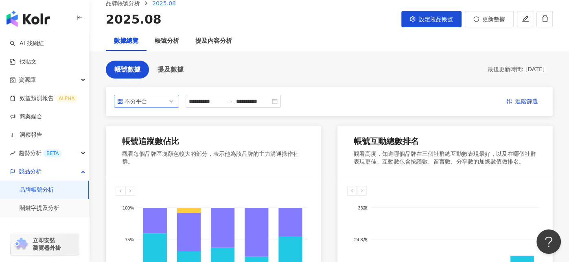
click at [156, 106] on span "不分平台" at bounding box center [146, 101] width 59 height 12
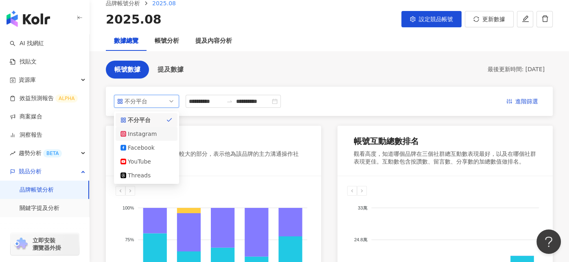
click at [143, 138] on div "Instagram" at bounding box center [147, 134] width 62 height 14
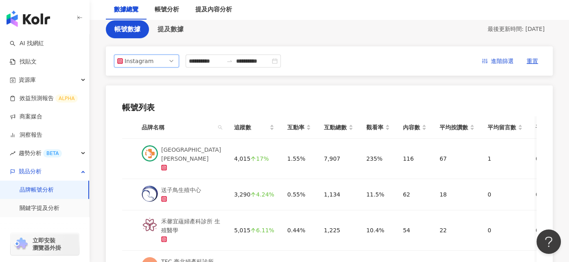
scroll to position [46, 0]
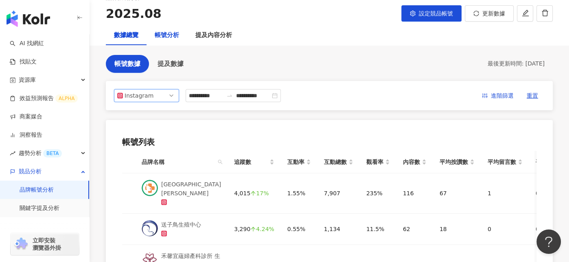
click at [173, 33] on div "帳號分析" at bounding box center [167, 36] width 24 height 10
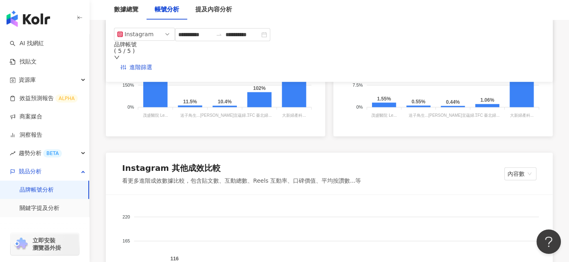
scroll to position [611, 0]
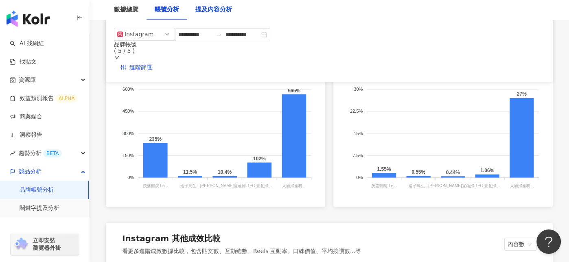
click at [214, 13] on div "提及內容分析" at bounding box center [213, 10] width 37 height 10
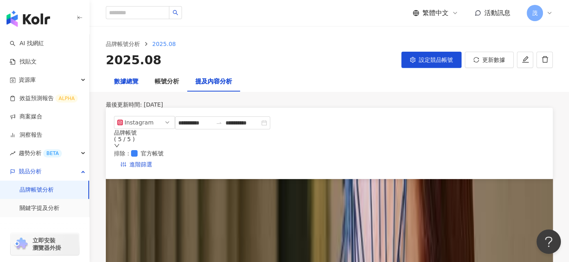
click at [127, 83] on div "數據總覽" at bounding box center [126, 82] width 24 height 10
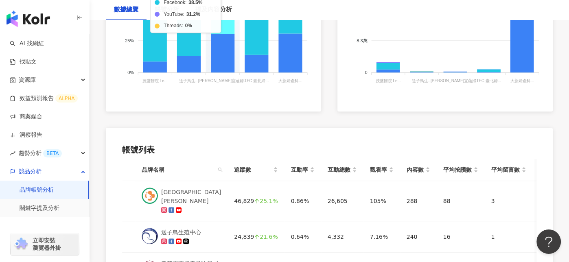
scroll to position [407, 0]
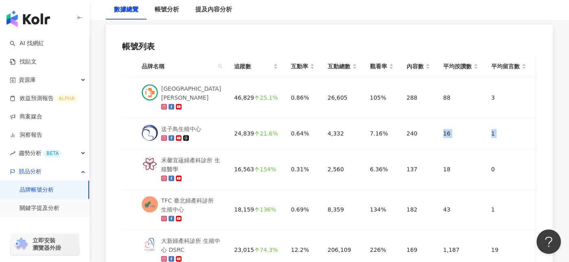
drag, startPoint x: 411, startPoint y: 127, endPoint x: 467, endPoint y: 134, distance: 55.8
click at [540, 129] on div "帳號列表 品牌名稱 追蹤數 互動率 互動總數 觀看率 內容數 平均按讚數 平均留言數 平均分享數 平均互動數 平均觀看數 茂盛醫院 Lee Women's H…" at bounding box center [329, 169] width 447 height 291
click at [437, 134] on td "16" at bounding box center [461, 133] width 48 height 31
click at [209, 166] on div "禾馨宜蘊婦產科診所 生殖醫學" at bounding box center [191, 165] width 60 height 18
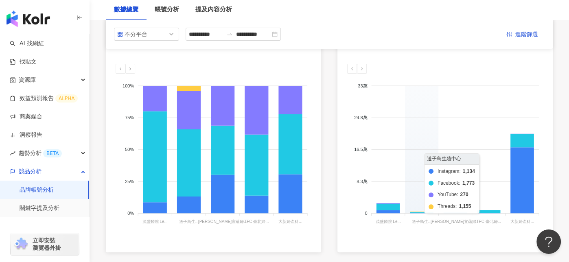
scroll to position [0, 0]
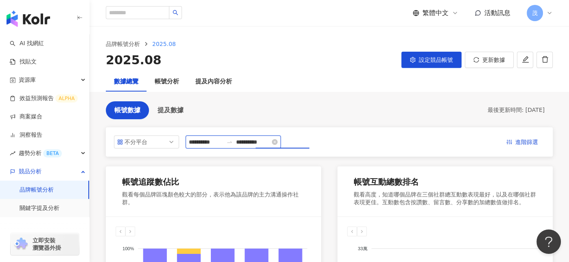
click at [270, 142] on input "**********" at bounding box center [253, 142] width 34 height 9
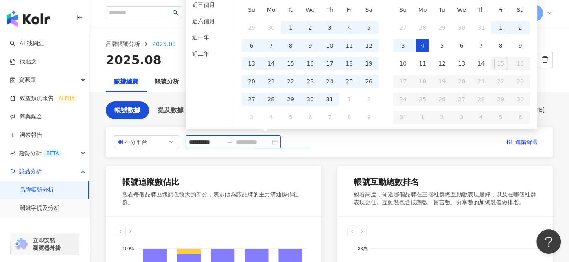
type input "**********"
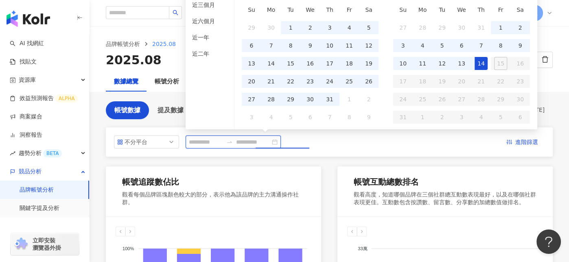
type input "**********"
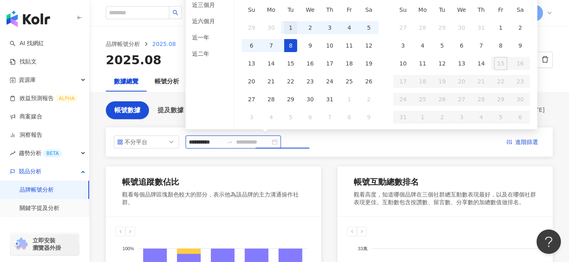
type input "**********"
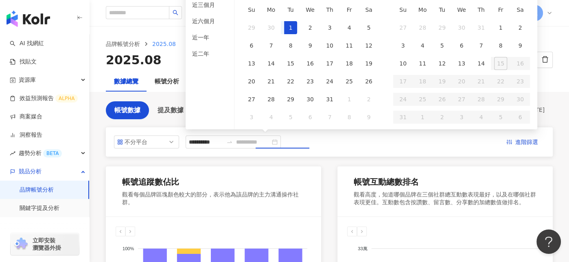
click at [294, 23] on div "1" at bounding box center [290, 27] width 13 height 13
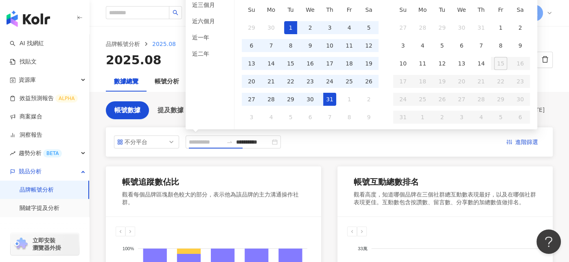
click at [328, 97] on div "31" at bounding box center [329, 99] width 13 height 13
type input "**********"
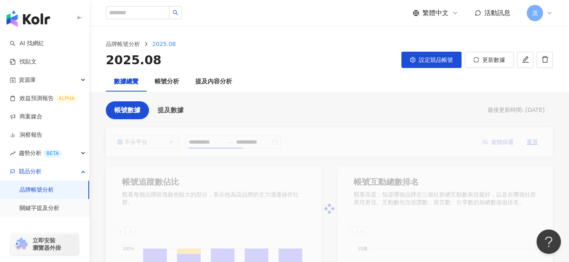
type input "**********"
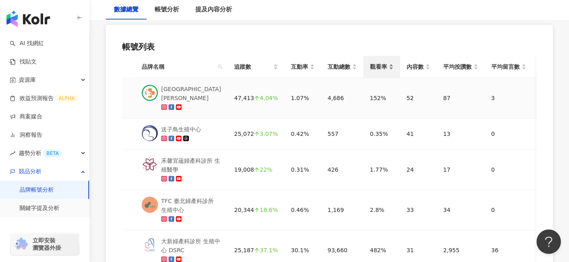
scroll to position [407, 0]
click at [202, 90] on div "茂盛醫院 Lee Women's Hospital" at bounding box center [191, 93] width 60 height 18
drag, startPoint x: 301, startPoint y: 98, endPoint x: 324, endPoint y: 101, distance: 23.3
click at [324, 101] on tr "茂盛醫院 Lee Women's Hospital 47,413 4.04% 1.07% 4,686 152% 52 87 3 1 90 11,121" at bounding box center [399, 98] width 555 height 40
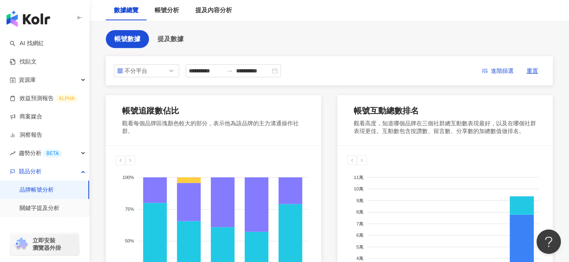
scroll to position [0, 0]
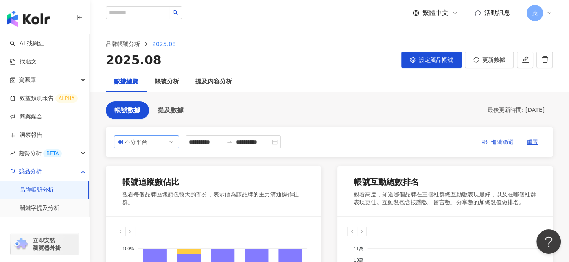
click at [159, 145] on span "不分平台" at bounding box center [146, 142] width 59 height 12
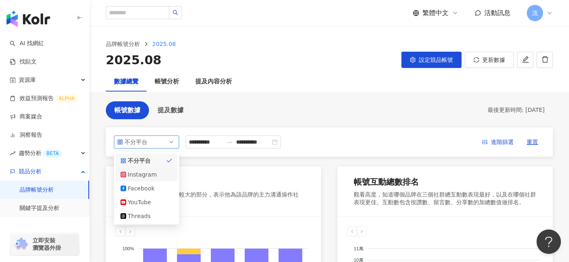
click at [142, 178] on div "Instagram" at bounding box center [141, 174] width 26 height 9
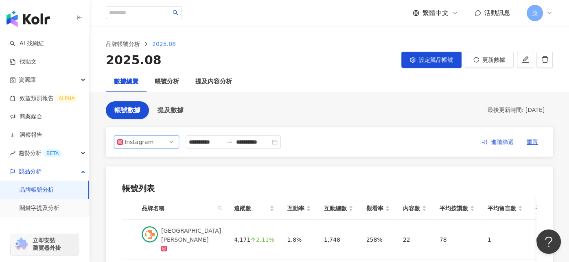
click at [548, 14] on icon at bounding box center [549, 13] width 7 height 7
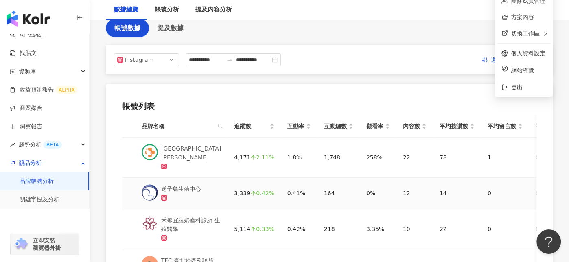
scroll to position [81, 0]
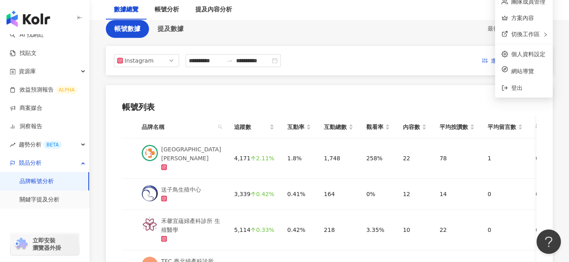
drag, startPoint x: 347, startPoint y: 7, endPoint x: 412, endPoint y: 7, distance: 65.5
click at [347, 7] on div "數據總覽 帳號分析 提及內容分析" at bounding box center [329, 10] width 479 height 20
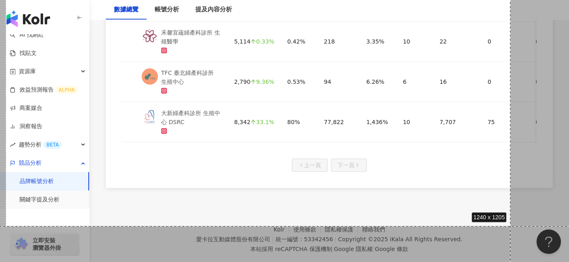
scroll to position [291, 0]
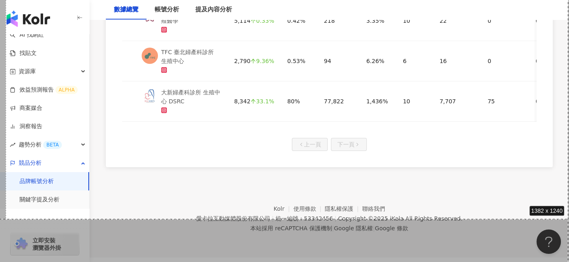
drag, startPoint x: 6, startPoint y: 6, endPoint x: 574, endPoint y: 218, distance: 606.8
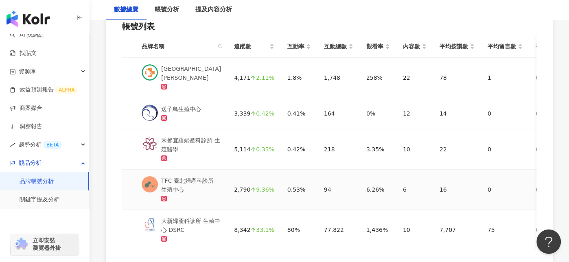
scroll to position [163, 0]
click at [184, 179] on div "TFC 臺北婦產科診所 生殖中心" at bounding box center [191, 184] width 60 height 18
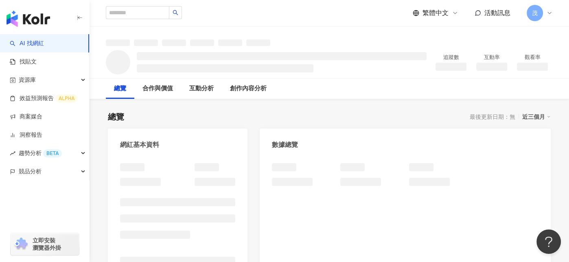
scroll to position [2, 0]
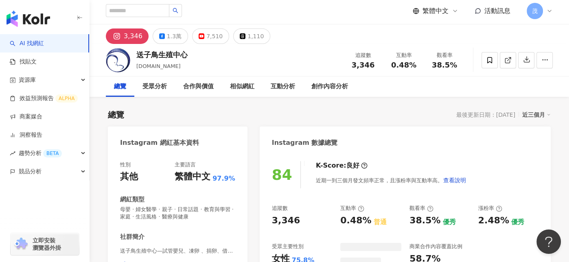
scroll to position [41, 0]
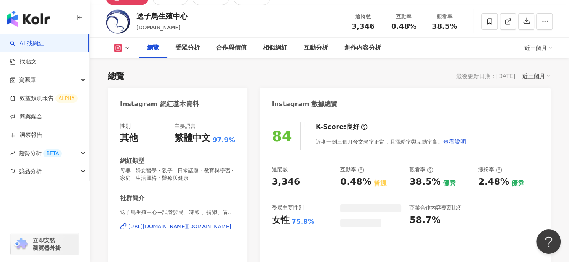
click at [544, 76] on div "近三個月" at bounding box center [536, 76] width 28 height 11
click at [546, 76] on div "近三個月" at bounding box center [536, 76] width 28 height 11
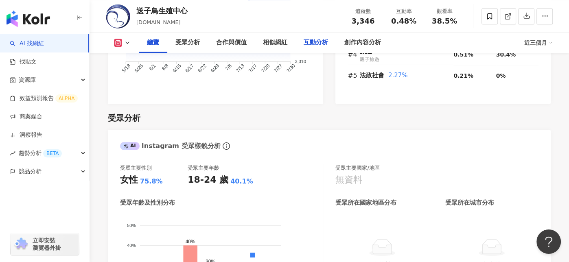
scroll to position [936, 0]
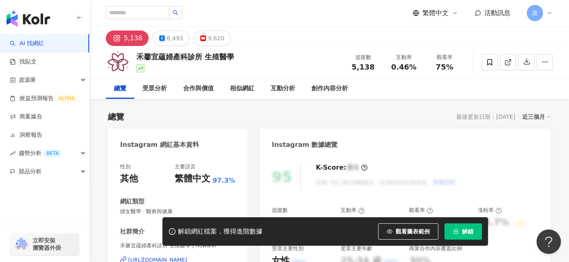
click at [459, 230] on button "解鎖" at bounding box center [462, 231] width 37 height 16
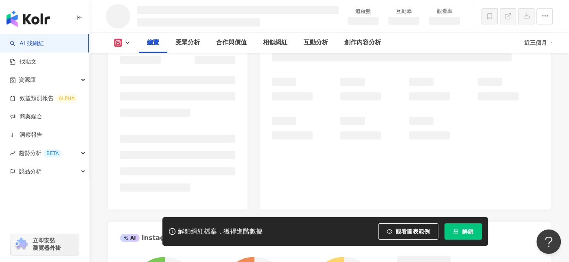
scroll to position [81, 0]
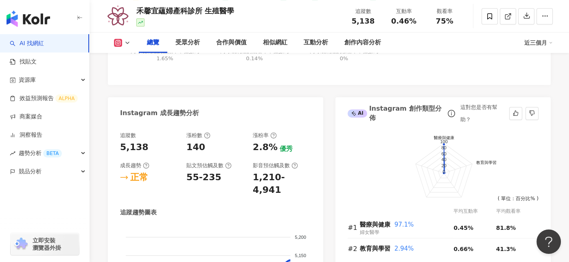
scroll to position [414, 0]
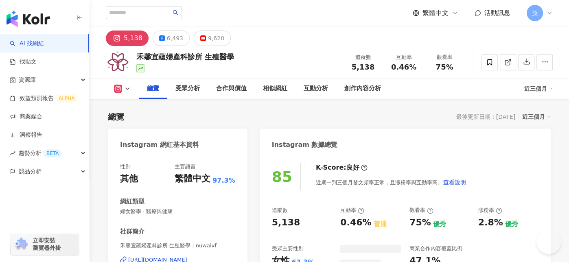
scroll to position [197, 0]
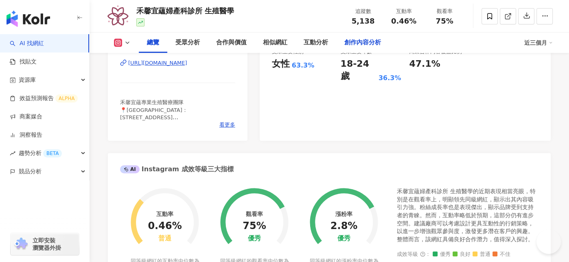
click at [350, 43] on div "創作內容分析" at bounding box center [362, 43] width 37 height 10
click at [350, 44] on div "創作內容分析" at bounding box center [362, 43] width 37 height 10
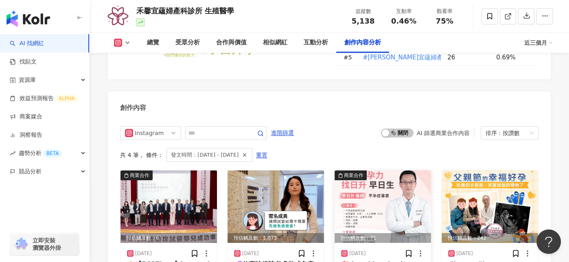
scroll to position [2522, 0]
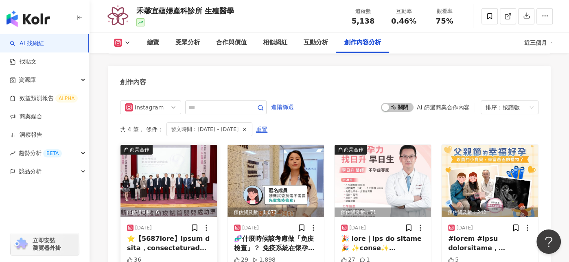
click at [139, 153] on img at bounding box center [168, 181] width 96 height 72
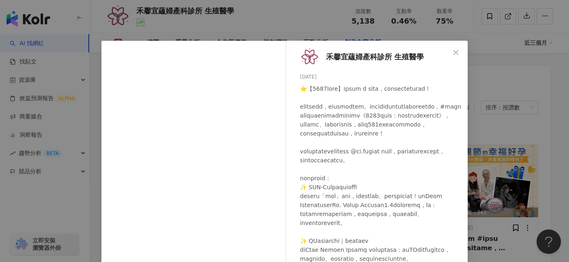
scroll to position [57, 0]
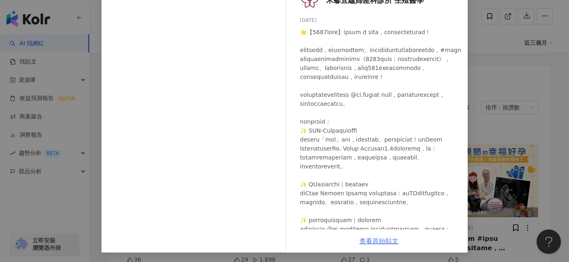
click at [380, 240] on link "查看原始貼文" at bounding box center [378, 241] width 39 height 8
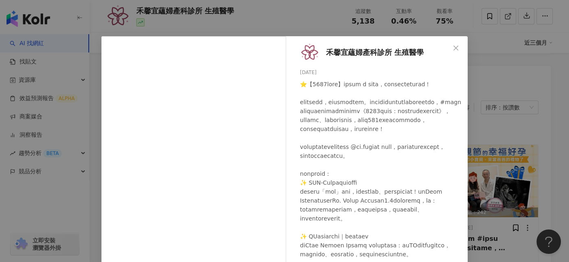
scroll to position [0, 0]
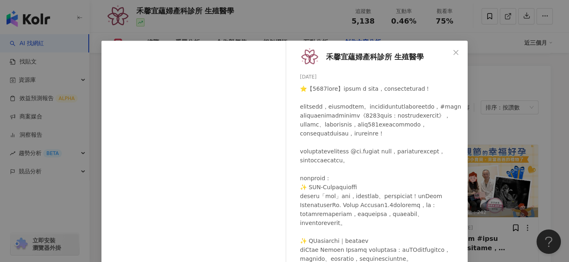
click at [454, 49] on icon "close" at bounding box center [455, 52] width 7 height 7
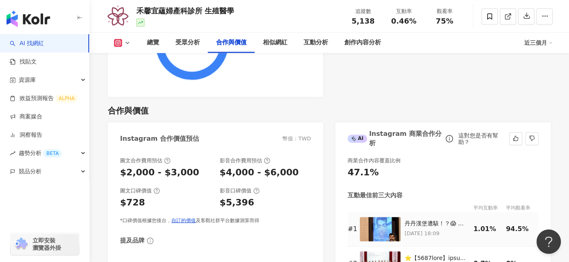
scroll to position [1057, 0]
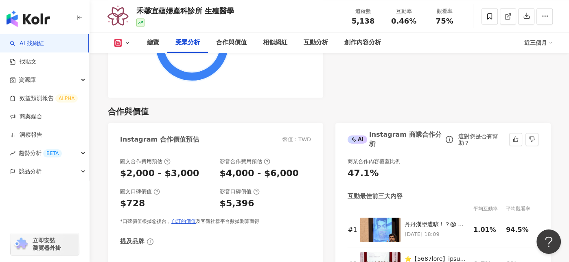
click at [392, 135] on div "AI Instagram 商業合作分析 這對您是否有幫助？" at bounding box center [442, 136] width 215 height 26
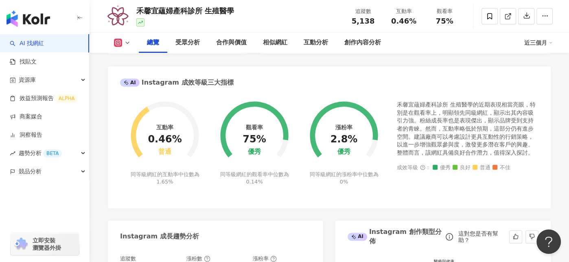
scroll to position [39, 0]
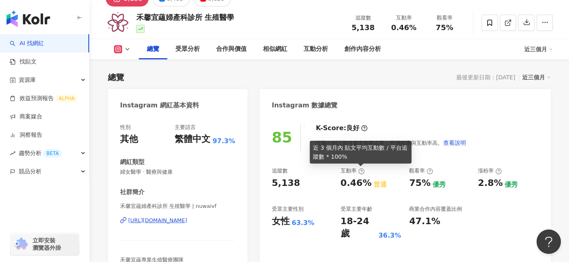
click at [360, 173] on icon at bounding box center [361, 171] width 7 height 7
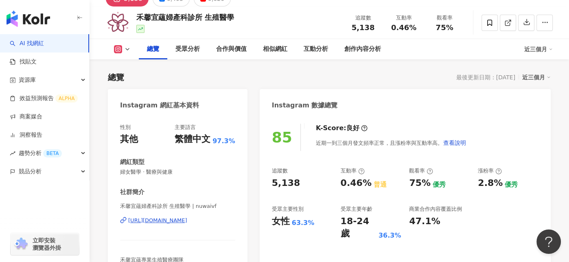
click at [310, 163] on div "85 K-Score : 良好 近期一到三個月發文頻率正常，且漲粉率與互動率高。 查看說明 追蹤數 5,138 互動率 0.46% 普通 觀看率 75% 優秀…" at bounding box center [405, 207] width 291 height 183
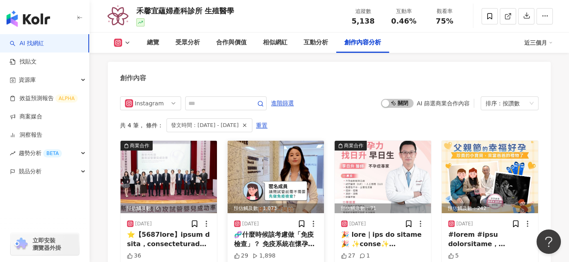
scroll to position [2522, 0]
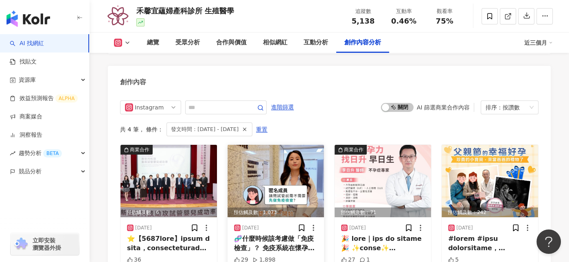
click at [269, 234] on div "🧬什麼時候該考慮做「免疫檢查」？ 免疫系統在懷孕中扮演關鍵角色，當出現以下情況，也許該考慮進一步了解免疫相關因素： 1️⃣ 植入2次仍未著床 2️⃣ 連續流產…" at bounding box center [275, 243] width 83 height 18
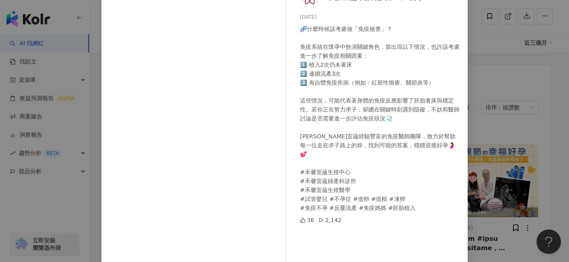
scroll to position [103, 0]
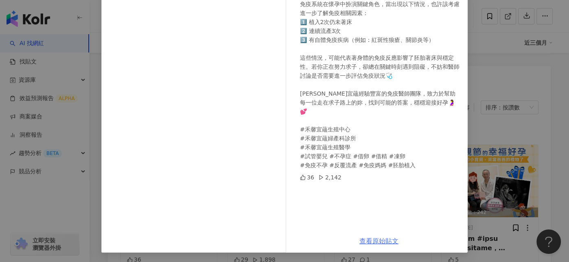
click at [375, 244] on link "查看原始貼文" at bounding box center [378, 241] width 39 height 8
click at [489, 33] on div "禾馨宜蘊婦產科診所 生殖醫學 2025/8/6 🧬什麼時候該考慮做「免疫檢查」？ 免疫系統在懷孕中扮演關鍵角色，當出現以下情況，也許該考慮進一步了解免疫相關因…" at bounding box center [284, 131] width 569 height 262
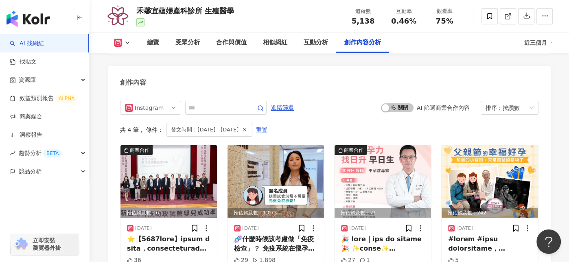
scroll to position [2532, 0]
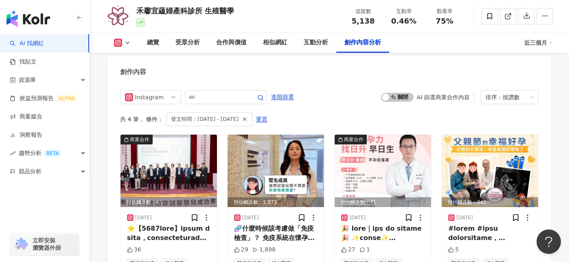
click at [109, 173] on div "Instagram 進階篩選 啟動 關閉 AI 篩選商業合作內容 排序： 按讚數 共 4 筆 ， 條件： 發文時間：2025/8/1 - 2025/8/15 …" at bounding box center [329, 184] width 443 height 204
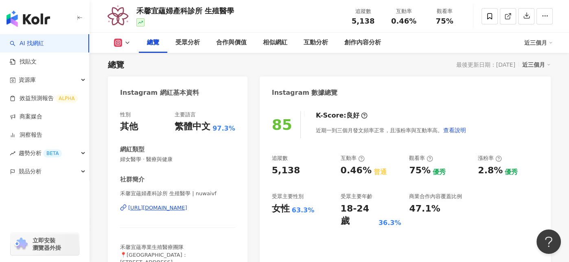
scroll to position [0, 0]
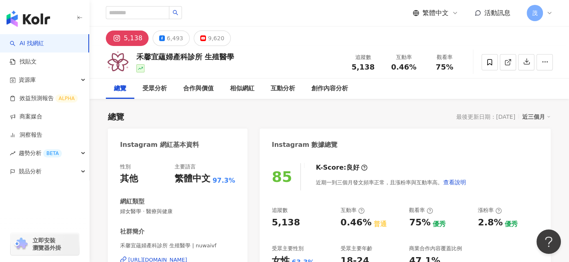
click at [553, 14] on div "繁體中文 活動訊息 茂" at bounding box center [329, 13] width 479 height 26
click at [550, 14] on icon at bounding box center [549, 13] width 7 height 7
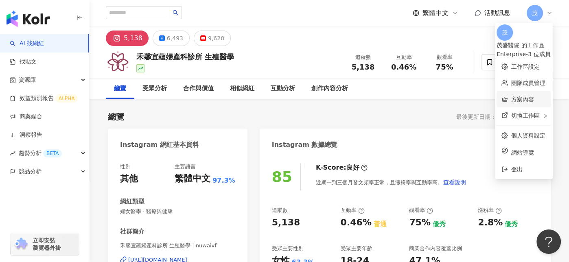
click at [511, 96] on link "方案內容" at bounding box center [522, 99] width 23 height 7
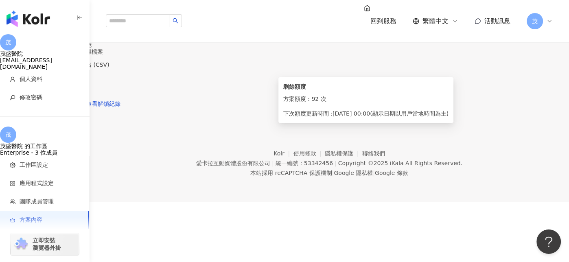
click at [81, 94] on icon "info-circle" at bounding box center [79, 92] width 6 height 6
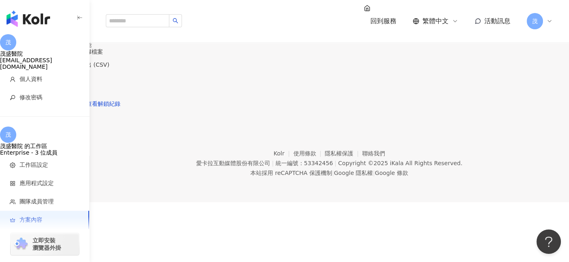
click at [81, 94] on icon "info-circle" at bounding box center [79, 92] width 6 height 6
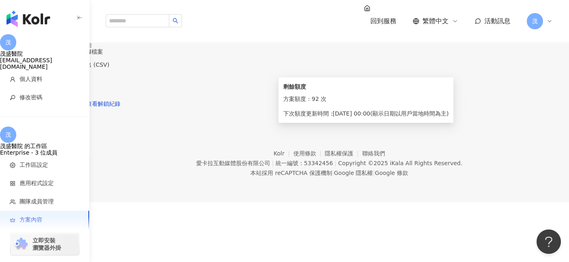
click at [81, 94] on icon "info-circle" at bounding box center [79, 92] width 6 height 6
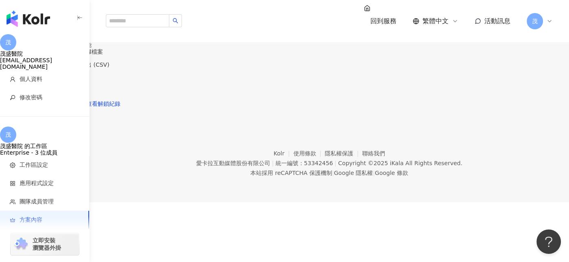
click at [81, 94] on icon "info-circle" at bounding box center [79, 92] width 6 height 6
click at [364, 67] on div "方案內容 當前方案 企業客製化方案 到期日： 2025/11/1 包含以下功能 ： 網紅無限次搜尋 完整網紅搜尋功能 完整網紅社群數據檔案 網紅檔案下載 網紅…" at bounding box center [284, 56] width 521 height 112
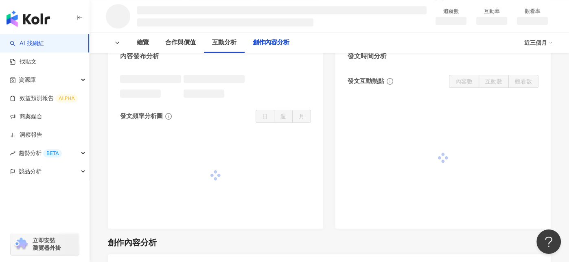
scroll to position [936, 0]
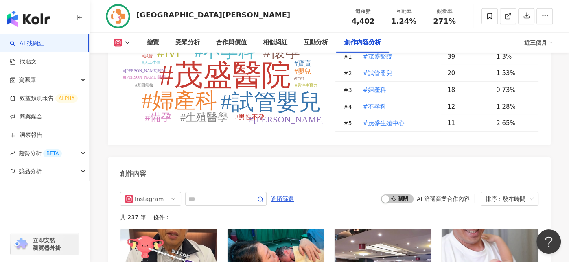
scroll to position [2449, 0]
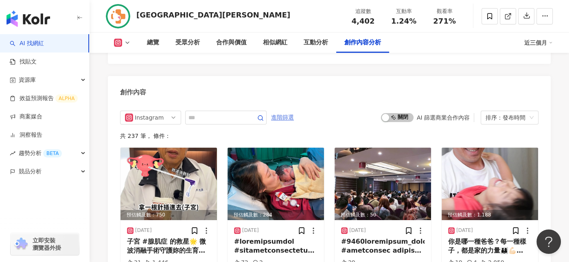
click at [294, 123] on span "進階篩選" at bounding box center [282, 117] width 23 height 13
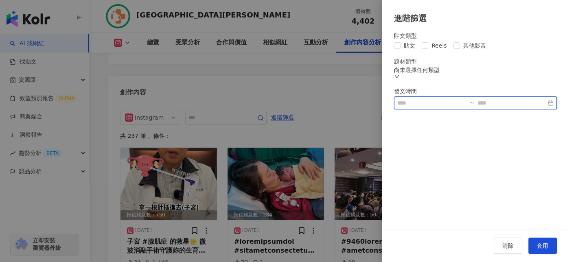
click at [433, 107] on input at bounding box center [431, 102] width 69 height 9
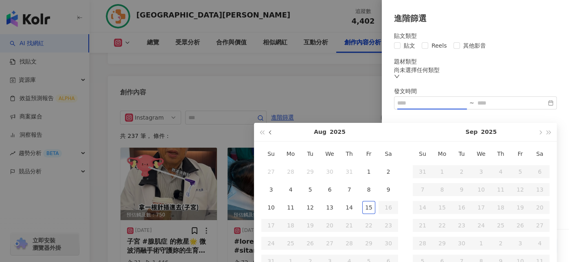
click at [269, 134] on button "button" at bounding box center [270, 132] width 9 height 18
type input "**********"
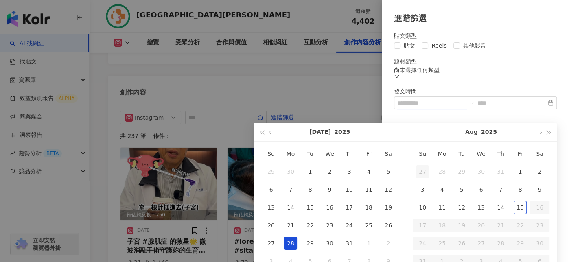
type input "**********"
click at [306, 171] on div "1" at bounding box center [310, 171] width 13 height 13
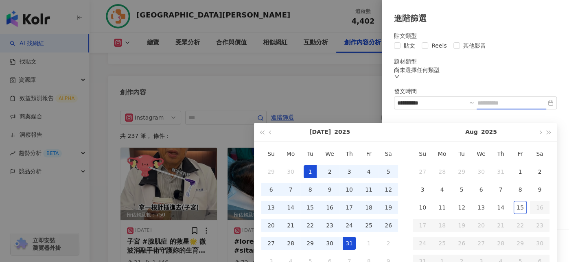
click at [350, 243] on div "31" at bounding box center [349, 243] width 13 height 13
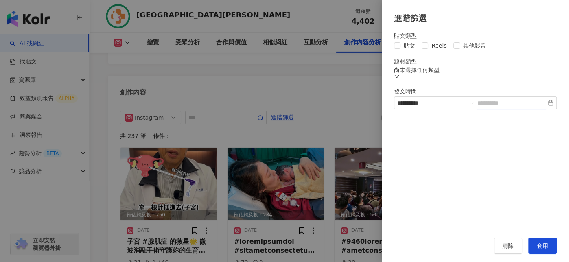
type input "**********"
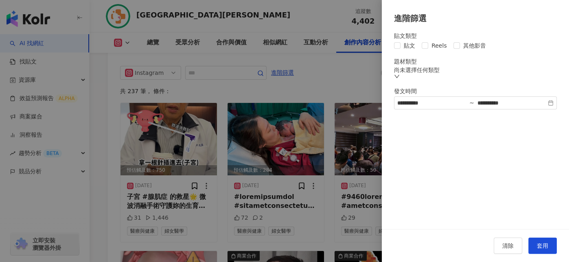
scroll to position [2572, 0]
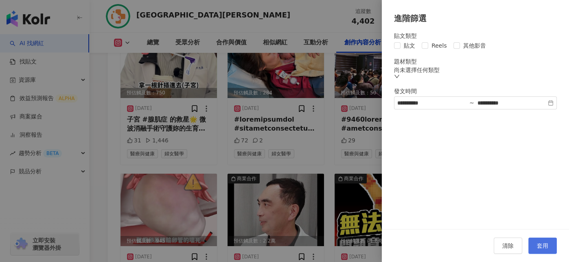
click at [540, 245] on span "套用" at bounding box center [542, 246] width 11 height 7
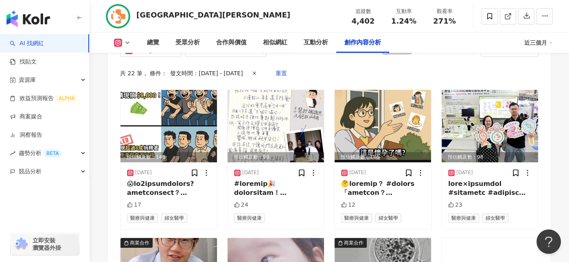
scroll to position [2478, 0]
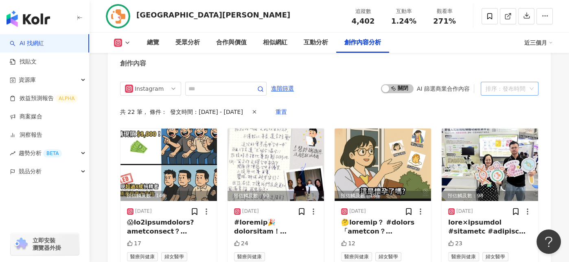
click at [501, 93] on div "排序：發布時間" at bounding box center [505, 88] width 41 height 13
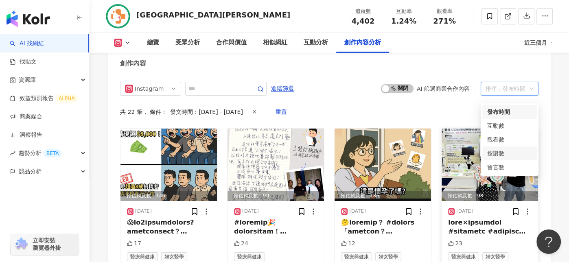
click at [495, 148] on div "按讚數" at bounding box center [509, 153] width 55 height 14
click at [495, 148] on img at bounding box center [489, 165] width 96 height 72
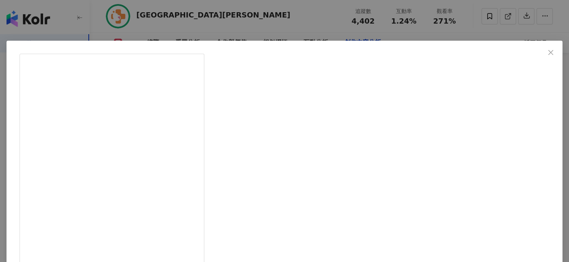
scroll to position [41, 0]
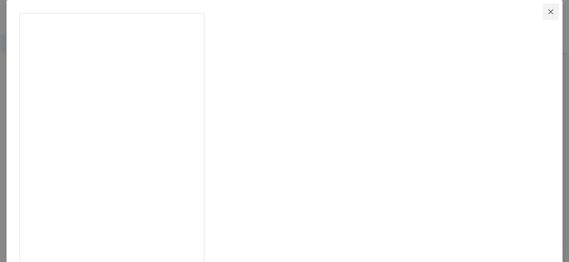
click at [548, 13] on icon "close" at bounding box center [550, 11] width 5 height 5
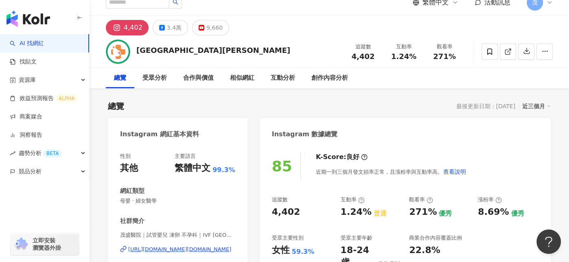
scroll to position [15, 0]
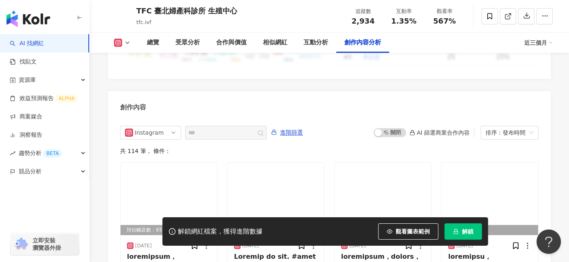
scroll to position [2482, 0]
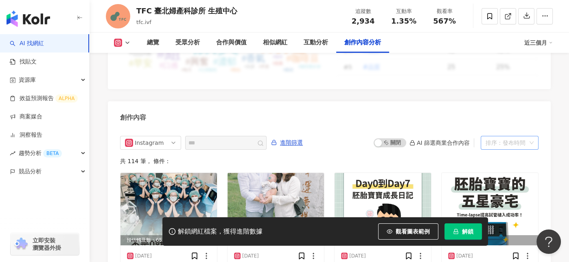
click at [521, 136] on div "排序：發布時間" at bounding box center [505, 142] width 41 height 13
click at [520, 131] on div "發布時間" at bounding box center [509, 133] width 45 height 9
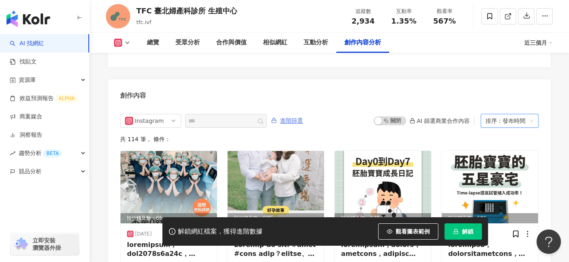
click at [303, 114] on span "進階篩選" at bounding box center [291, 120] width 23 height 13
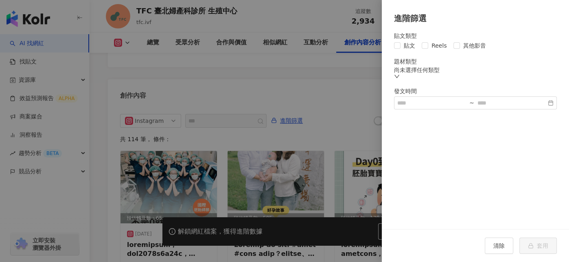
click at [355, 87] on div at bounding box center [284, 131] width 569 height 262
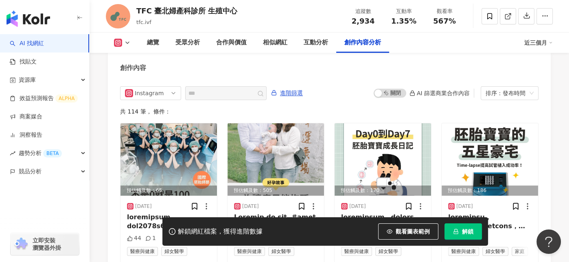
scroll to position [2545, 0]
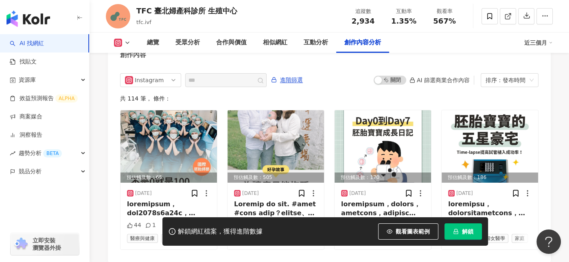
click at [323, 17] on div "TFC 臺北婦產科診所 生殖中心 tfc.ivf 追蹤數 2,934 互動率 1.35% 觀看率 567%" at bounding box center [329, 16] width 479 height 32
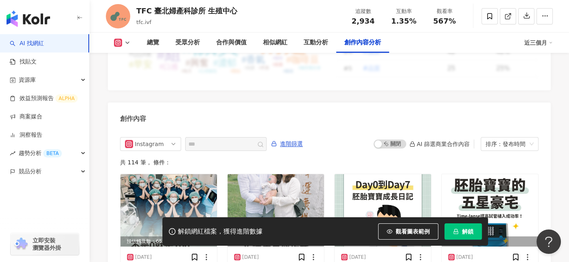
scroll to position [2463, 0]
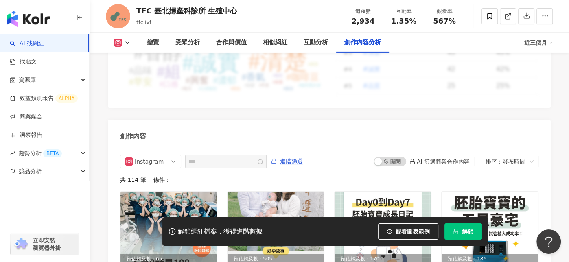
click at [187, 233] on div "解鎖網紅檔案，獲得進階數據" at bounding box center [220, 231] width 85 height 9
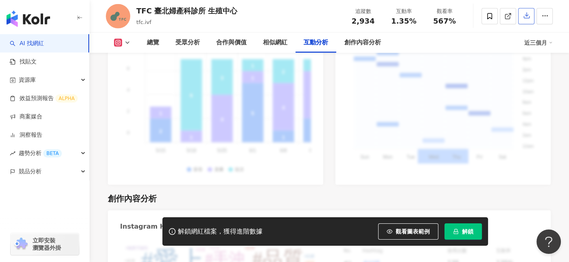
scroll to position [2016, 0]
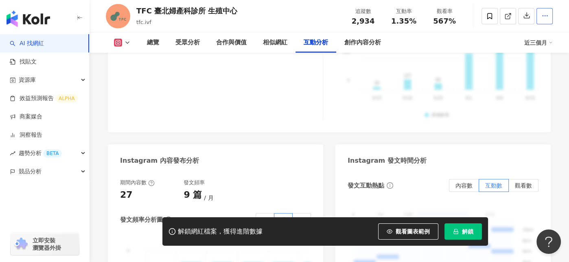
click at [540, 16] on button "button" at bounding box center [544, 16] width 16 height 16
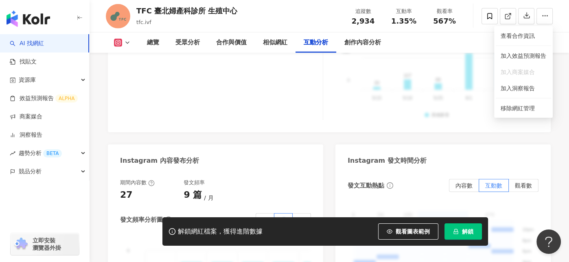
click at [173, 232] on icon at bounding box center [171, 231] width 7 height 7
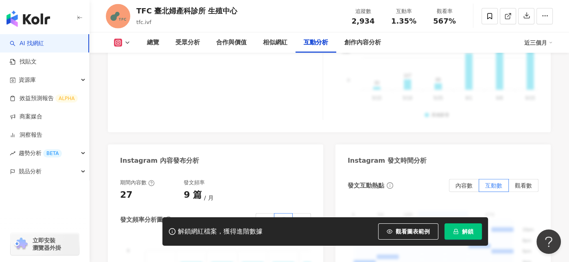
click at [173, 231] on icon at bounding box center [171, 231] width 7 height 7
click at [172, 231] on icon at bounding box center [171, 231] width 7 height 7
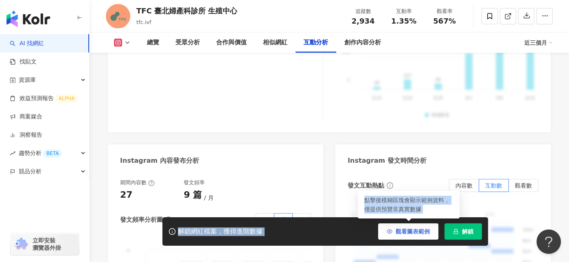
click at [387, 231] on icon "button" at bounding box center [389, 231] width 5 height 4
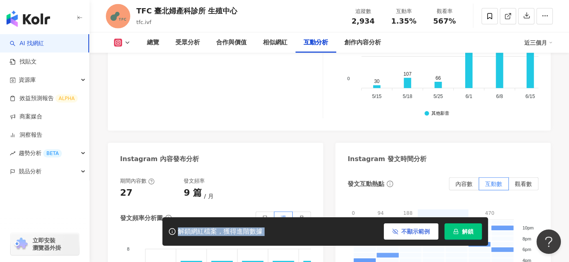
click at [173, 230] on icon at bounding box center [171, 231] width 7 height 7
click at [169, 230] on circle at bounding box center [172, 232] width 6 height 6
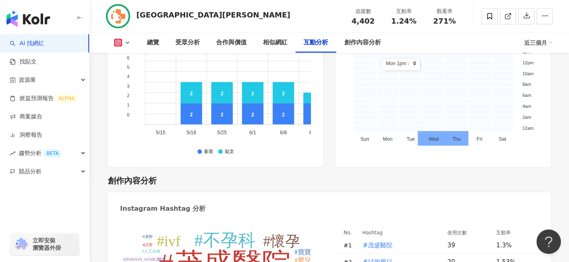
scroll to position [2017, 0]
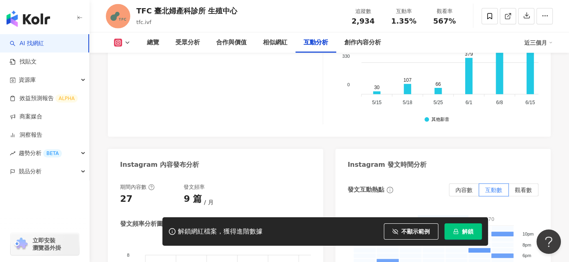
scroll to position [2016, 0]
